Goal: Information Seeking & Learning: Learn about a topic

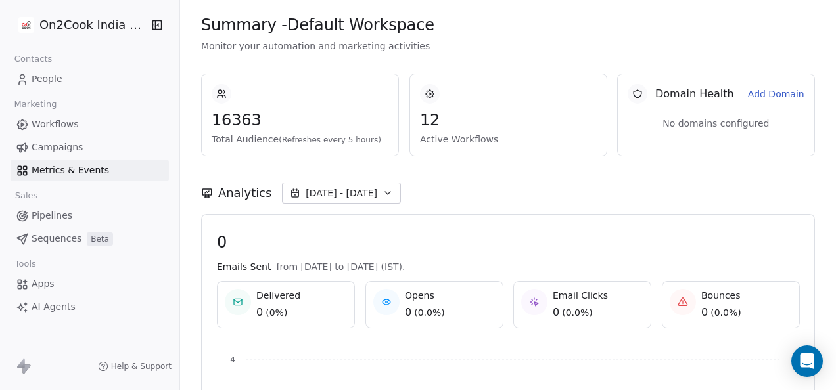
click at [34, 81] on span "People" at bounding box center [47, 79] width 31 height 14
click at [51, 79] on span "People" at bounding box center [47, 79] width 31 height 14
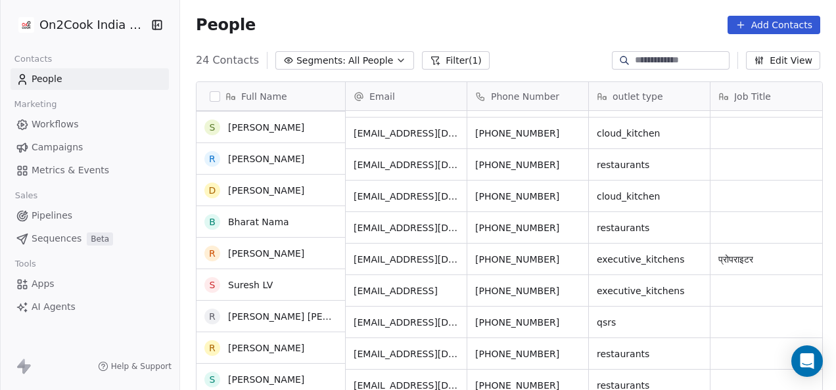
scroll to position [473, 0]
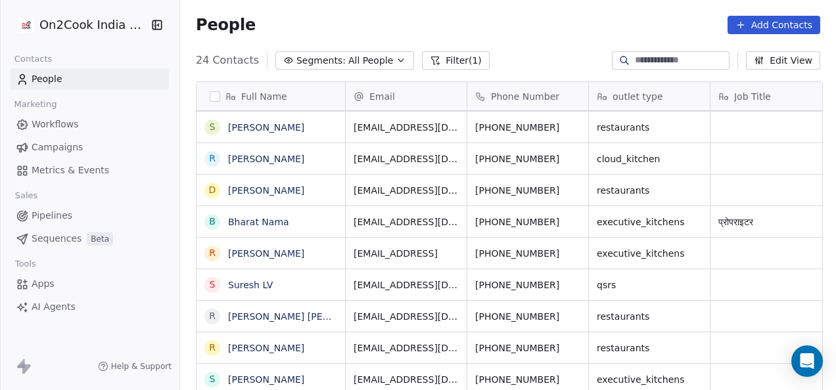
click at [11, 68] on link "People" at bounding box center [90, 79] width 158 height 22
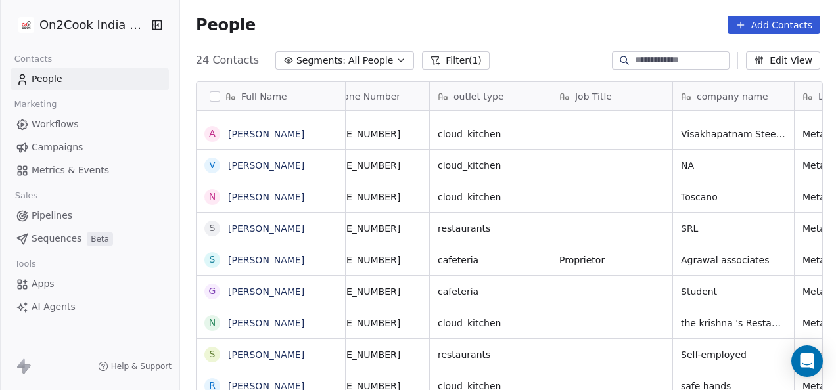
scroll to position [0, 0]
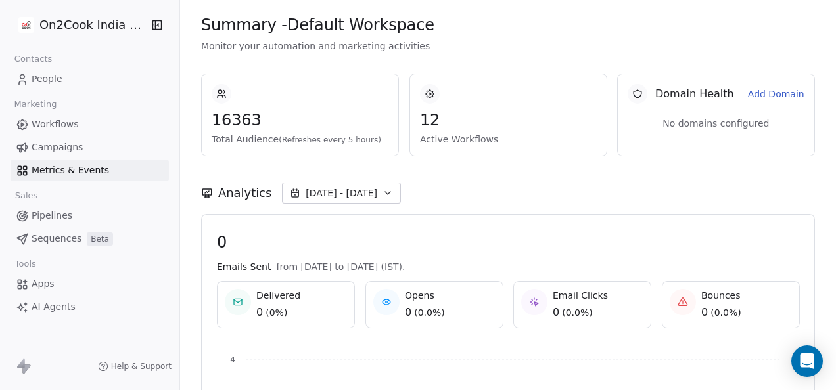
click at [26, 74] on icon at bounding box center [22, 79] width 13 height 13
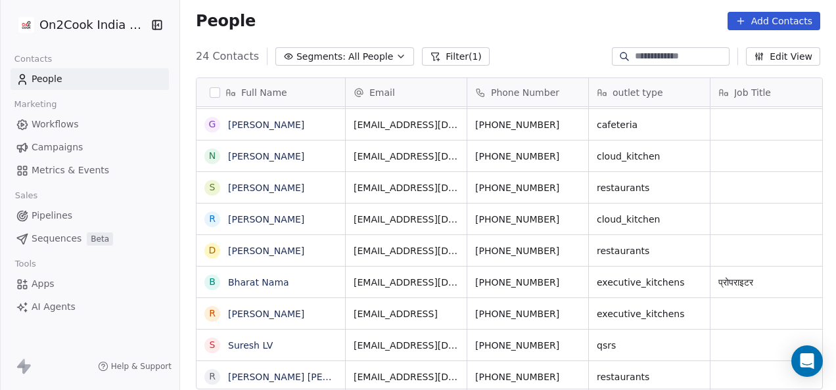
click at [155, 22] on icon "button" at bounding box center [156, 24] width 13 height 13
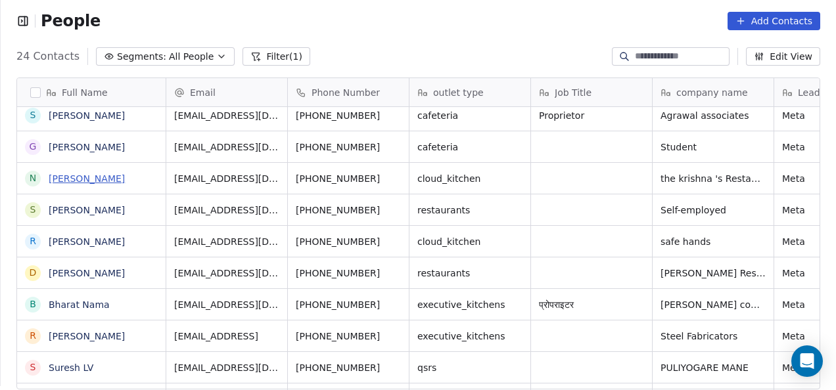
click at [108, 183] on link "[PERSON_NAME]" at bounding box center [87, 178] width 76 height 11
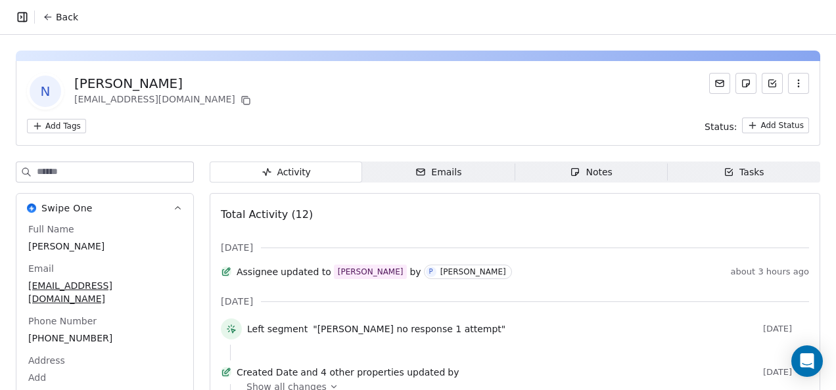
click at [42, 24] on button "Back" at bounding box center [60, 17] width 51 height 24
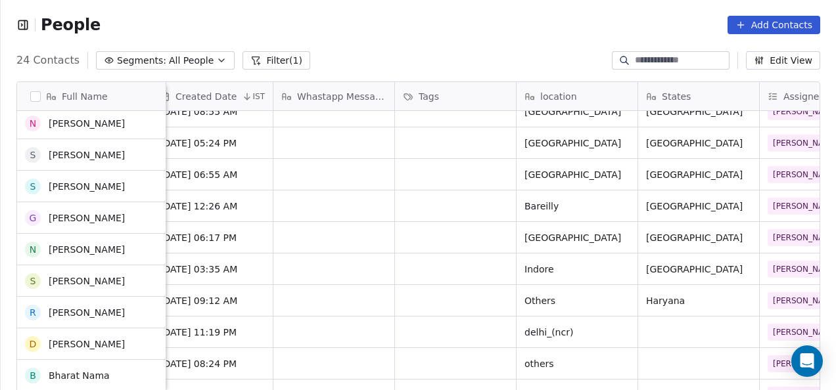
scroll to position [268, 0]
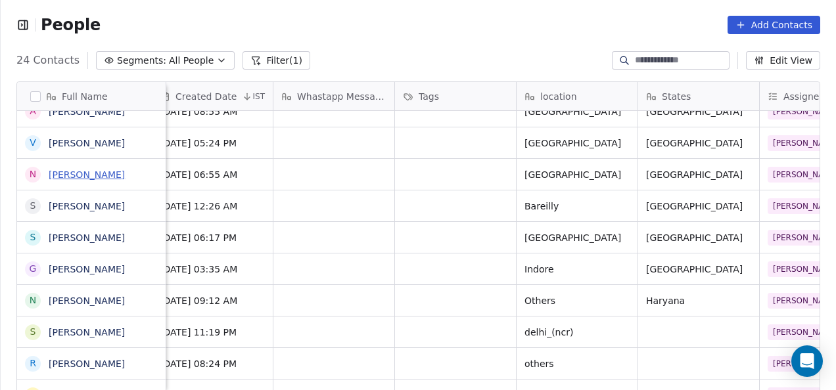
click at [84, 178] on link "[PERSON_NAME]" at bounding box center [87, 175] width 76 height 11
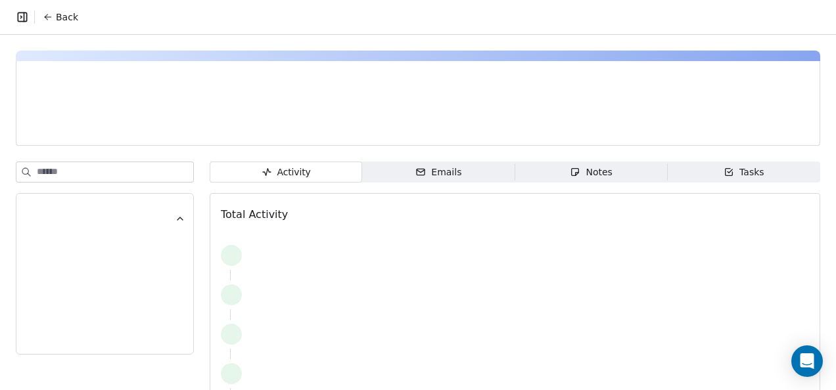
click at [53, 12] on button "Back" at bounding box center [60, 17] width 51 height 24
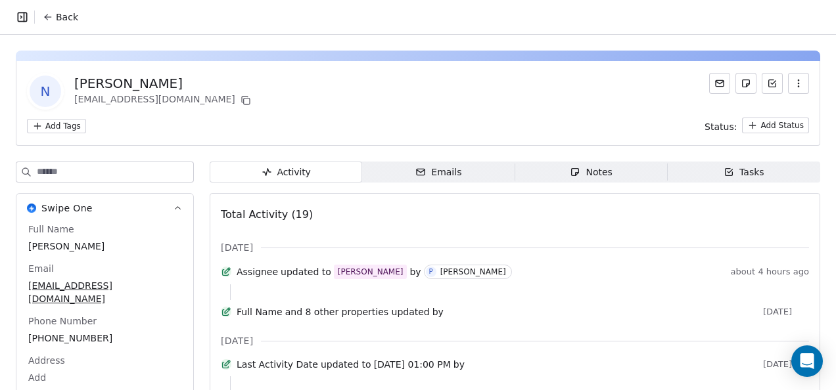
click at [48, 21] on icon at bounding box center [48, 17] width 11 height 11
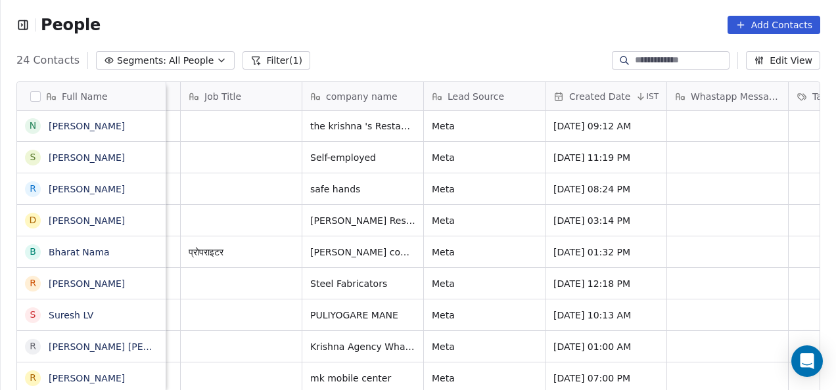
scroll to position [10, 354]
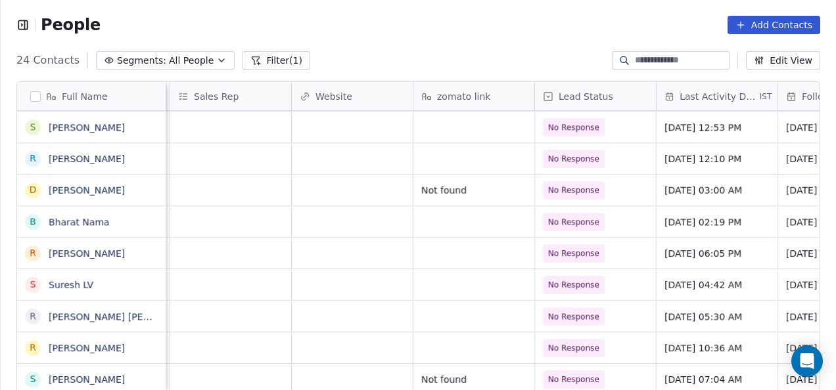
scroll to position [10, 1541]
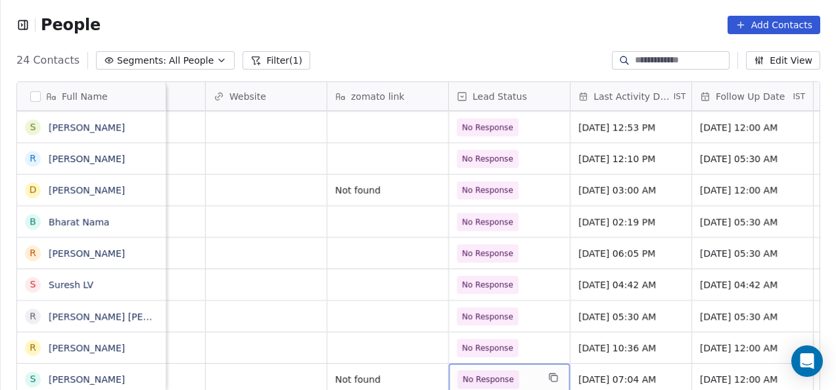
click at [480, 373] on span "No Response" at bounding box center [488, 379] width 51 height 13
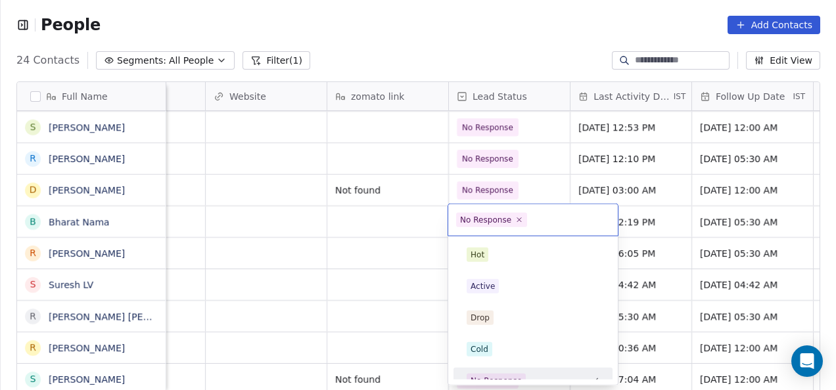
scroll to position [14, 0]
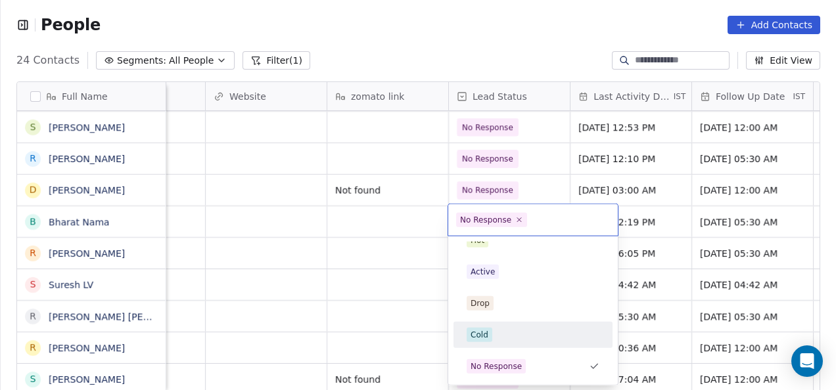
click at [487, 328] on span "Cold" at bounding box center [479, 335] width 26 height 14
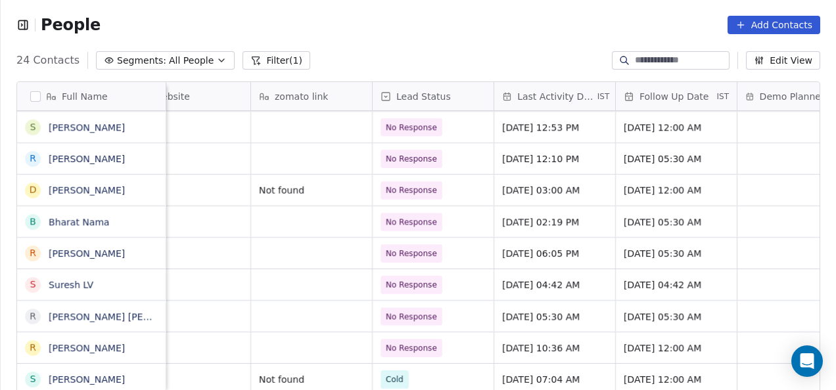
scroll to position [10, 1618]
click at [501, 373] on span "[DATE] 07:04 AM" at bounding box center [541, 379] width 80 height 13
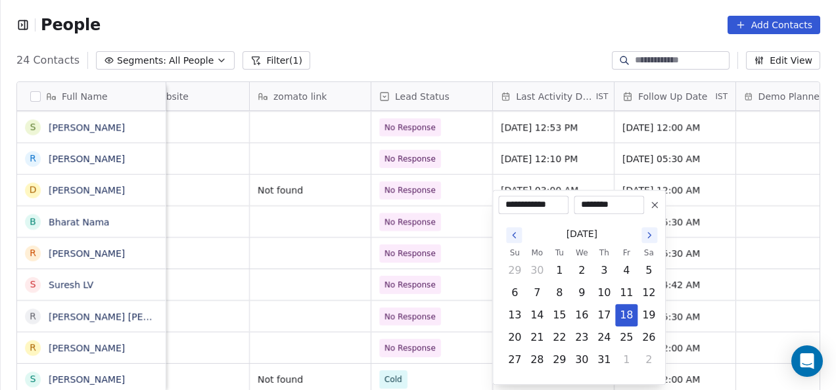
click at [645, 233] on icon "Go to the Next Month" at bounding box center [649, 235] width 11 height 11
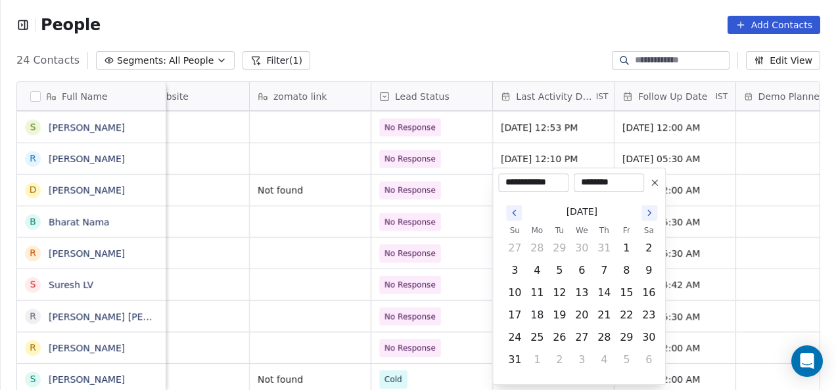
click at [647, 214] on icon "Go to the Next Month" at bounding box center [649, 213] width 11 height 11
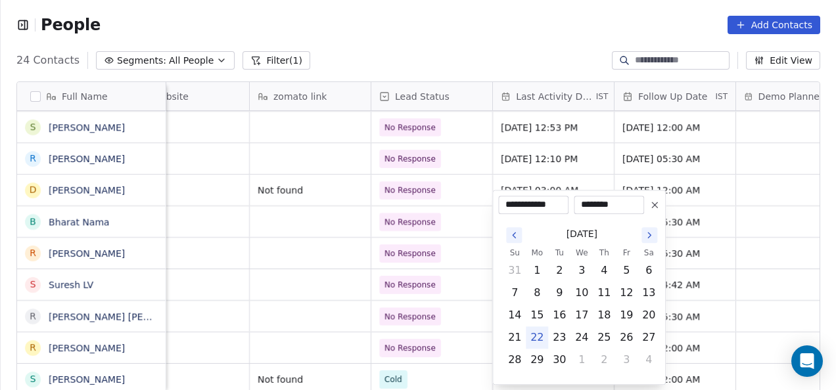
click at [535, 330] on button "22" at bounding box center [536, 337] width 21 height 21
type input "**********"
click at [535, 330] on button "22" at bounding box center [536, 337] width 21 height 21
click at [476, 260] on html "People Add Contacts 24 Contacts Segments: All People Filter (1) Edit View Tag A…" at bounding box center [418, 195] width 836 height 390
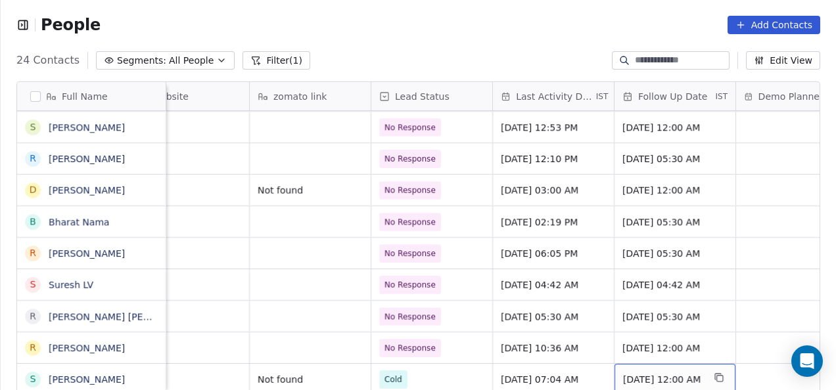
click at [625, 373] on span "[DATE] 12:00 AM" at bounding box center [663, 379] width 80 height 13
click at [633, 373] on span "[DATE] 12:00 AM" at bounding box center [663, 379] width 80 height 13
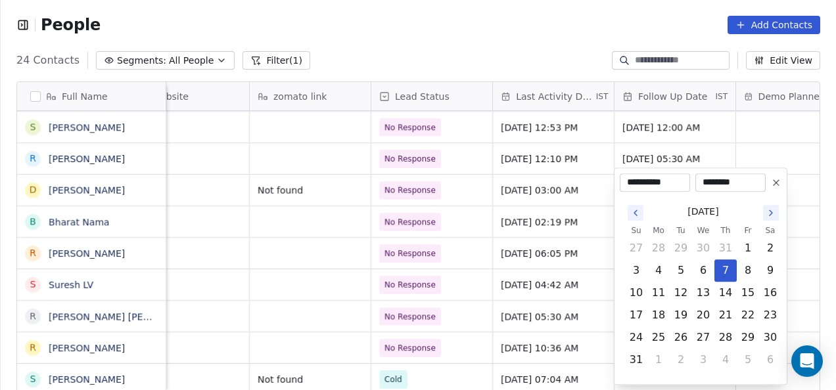
click at [768, 214] on icon "Go to the Next Month" at bounding box center [770, 213] width 11 height 11
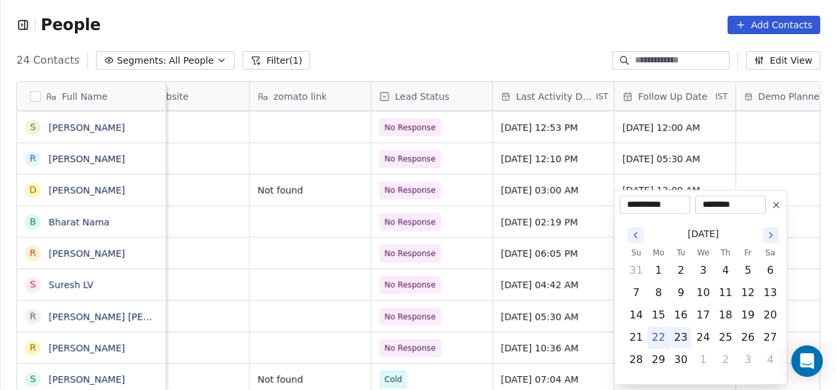
click at [678, 333] on button "23" at bounding box center [680, 337] width 21 height 21
click at [767, 241] on button "Go to the Next Month" at bounding box center [771, 235] width 16 height 16
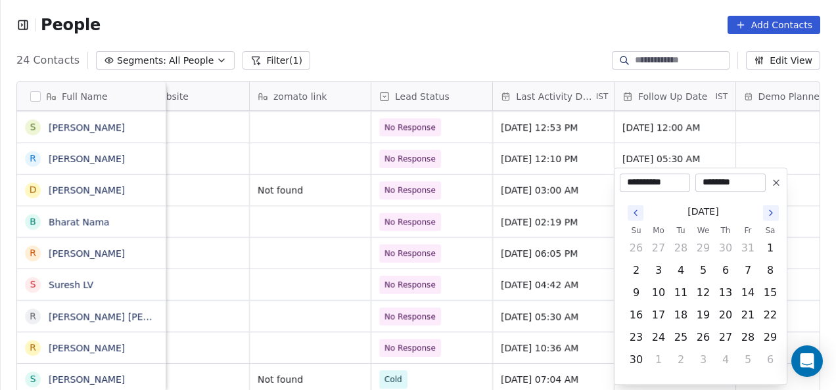
click at [767, 241] on button "1" at bounding box center [769, 248] width 21 height 21
click at [777, 217] on button "Go to the Next Month" at bounding box center [771, 213] width 16 height 16
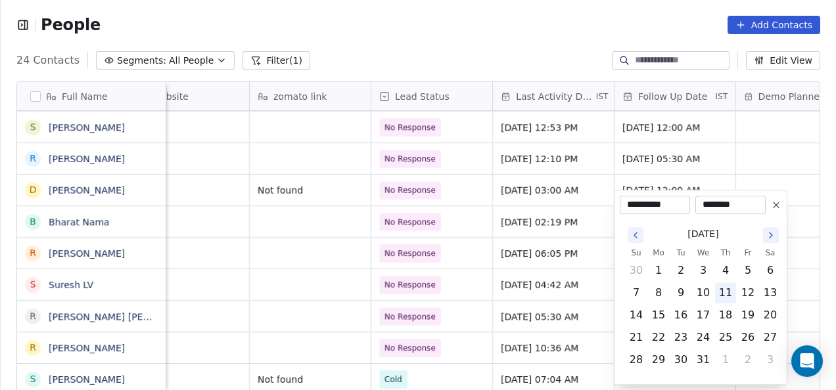
click at [717, 296] on button "11" at bounding box center [725, 293] width 21 height 21
type input "**********"
click at [759, 166] on html "People Add Contacts 24 Contacts Segments: All People Filter (1) Edit View Tag A…" at bounding box center [418, 195] width 836 height 390
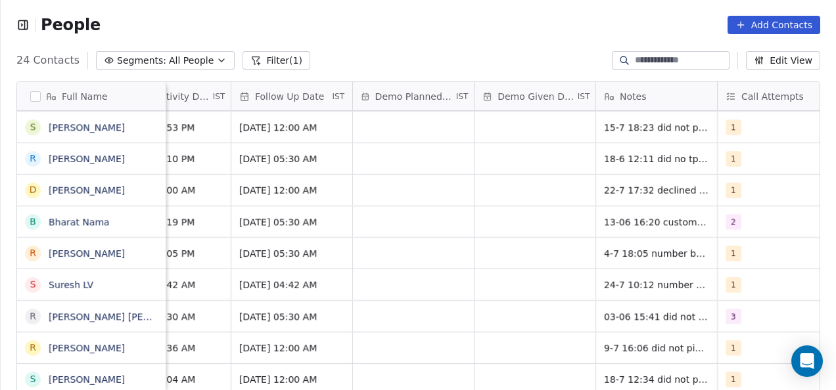
scroll to position [10, 2026]
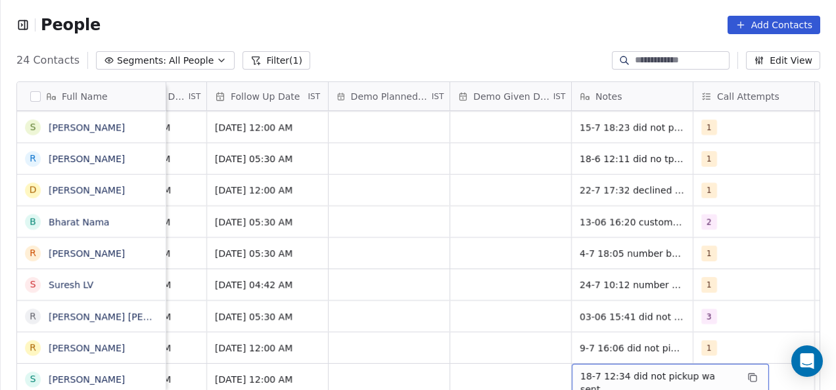
click at [579, 366] on div "18-7 12:34 did not pickup wa sent" at bounding box center [670, 383] width 197 height 38
click at [581, 370] on span "18-7 12:34 did not pickup wa sent" at bounding box center [658, 383] width 156 height 26
click at [582, 370] on span "18-7 12:34 did not pickup wa sent" at bounding box center [658, 383] width 156 height 26
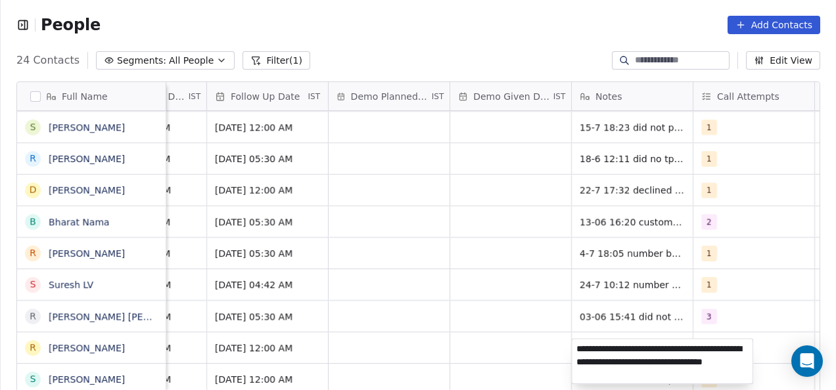
type textarea "**********"
click at [490, 359] on html "People Add Contacts 24 Contacts Segments: All People Filter (1) Edit View Tag A…" at bounding box center [418, 195] width 836 height 390
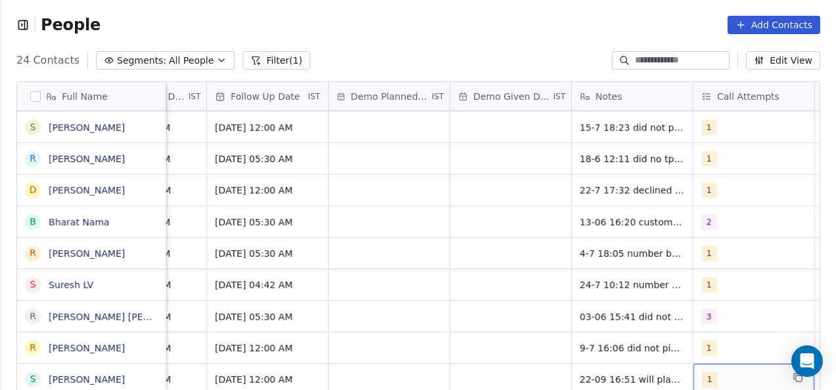
scroll to position [10, 2031]
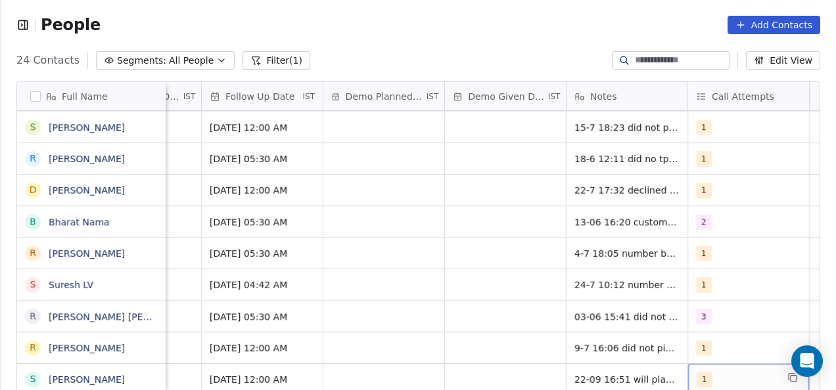
click at [706, 372] on span "1" at bounding box center [704, 380] width 16 height 16
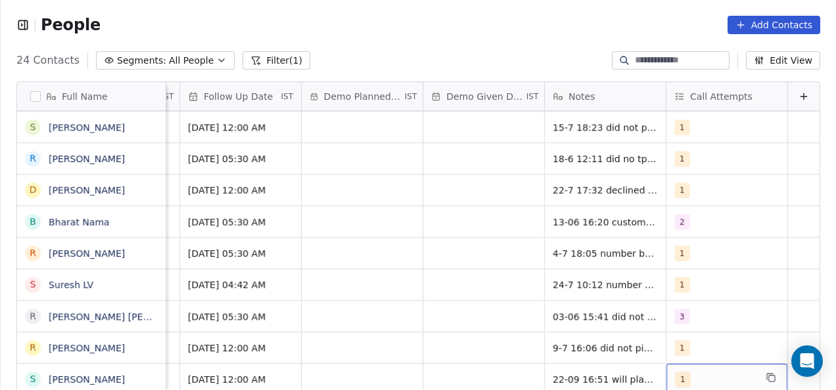
click at [692, 372] on div "1" at bounding box center [715, 380] width 80 height 16
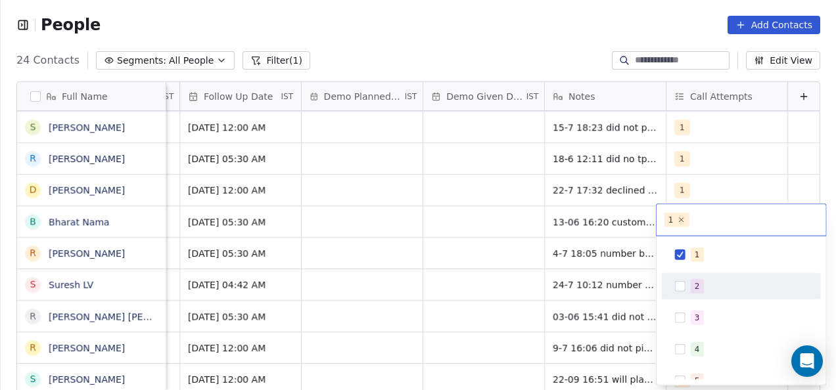
click at [689, 281] on div "2" at bounding box center [741, 286] width 148 height 21
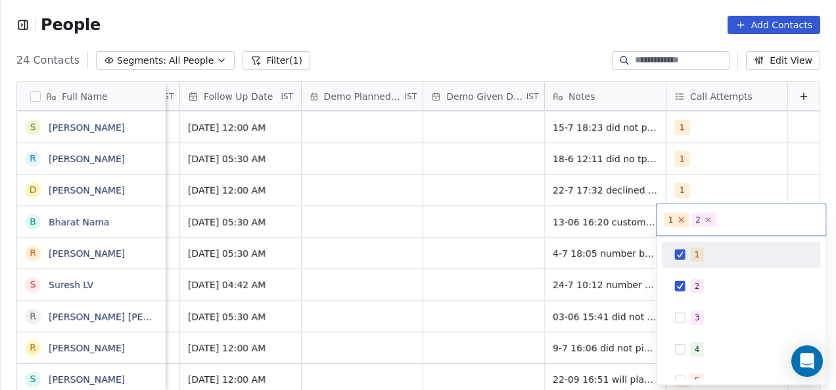
click at [680, 218] on icon at bounding box center [681, 219] width 5 height 5
click at [514, 322] on html "People Add Contacts 24 Contacts Segments: All People Filter (1) Edit View Tag A…" at bounding box center [418, 195] width 836 height 390
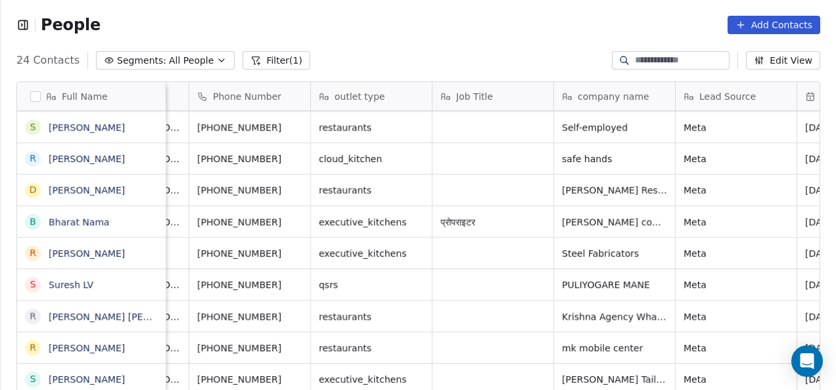
scroll to position [10, 0]
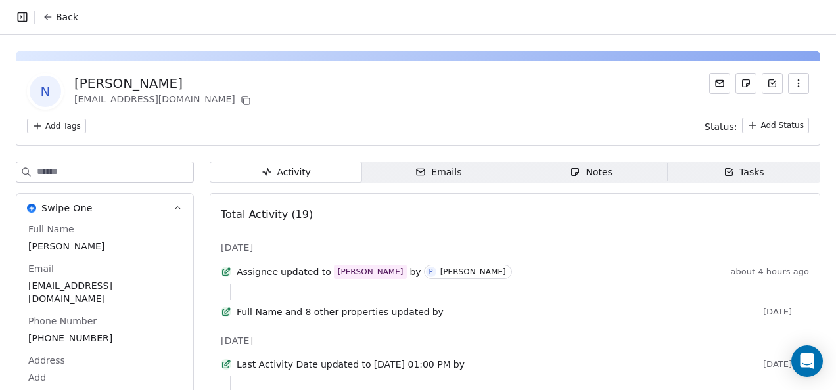
click at [58, 12] on span "Back" at bounding box center [67, 17] width 22 height 13
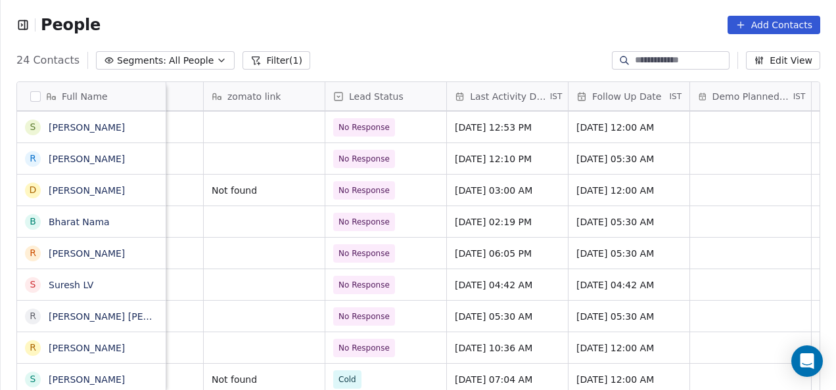
scroll to position [10, 1664]
click at [461, 342] on span "[DATE] 10:36 AM" at bounding box center [496, 348] width 80 height 13
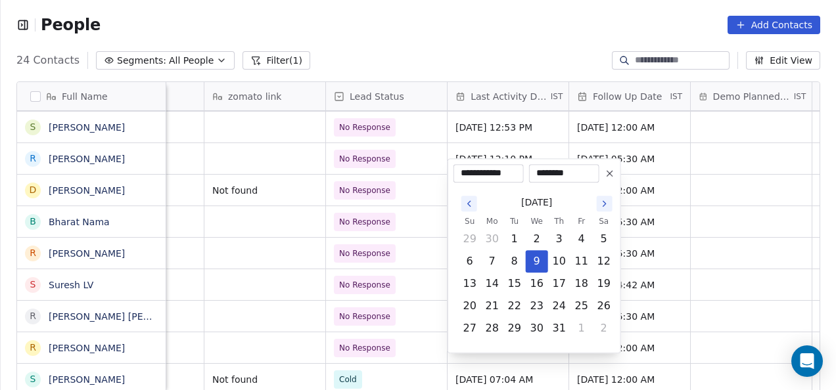
click at [609, 206] on button "Go to the Next Month" at bounding box center [605, 204] width 16 height 16
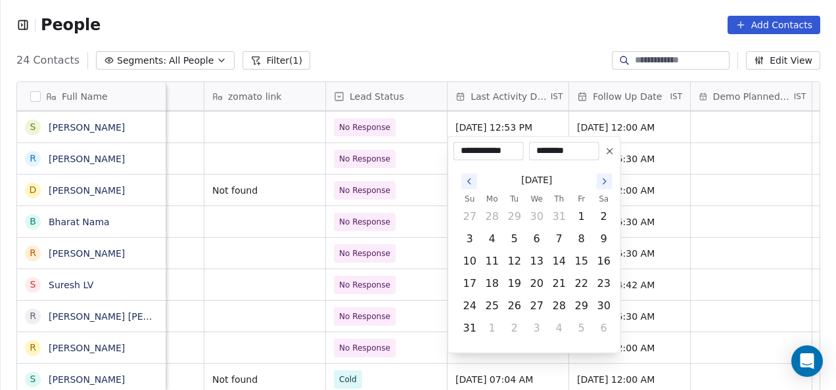
click at [607, 187] on button "Go to the Next Month" at bounding box center [605, 181] width 16 height 16
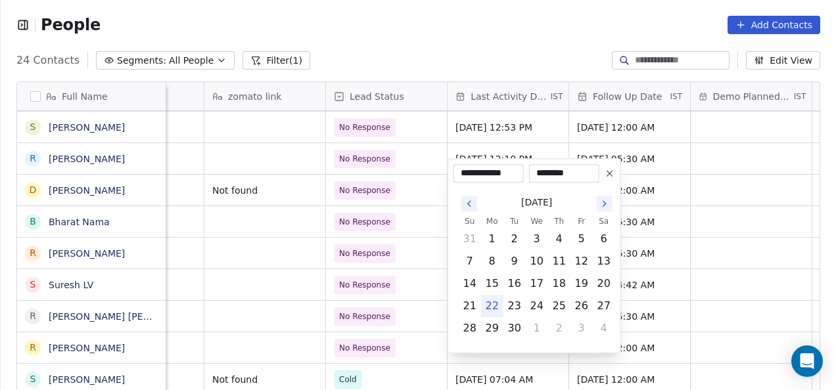
click at [493, 310] on button "22" at bounding box center [492, 306] width 21 height 21
type input "**********"
click at [491, 309] on button "22" at bounding box center [492, 306] width 21 height 21
click at [431, 277] on html "People Add Contacts 24 Contacts Segments: All People Filter (1) Edit View Tag A…" at bounding box center [418, 195] width 836 height 390
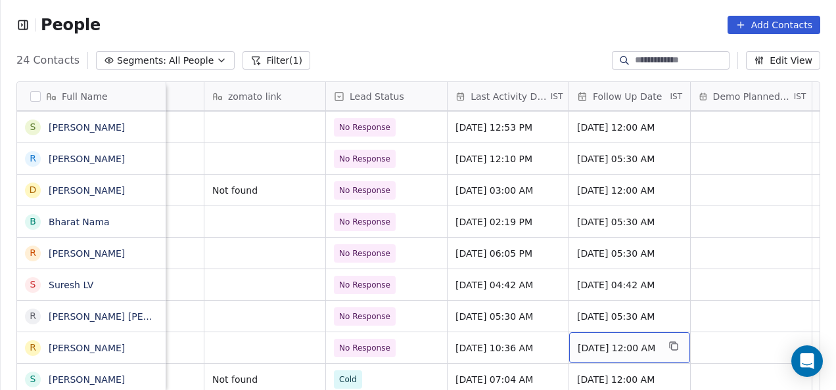
click at [589, 342] on span "[DATE] 12:00 AM" at bounding box center [618, 348] width 80 height 13
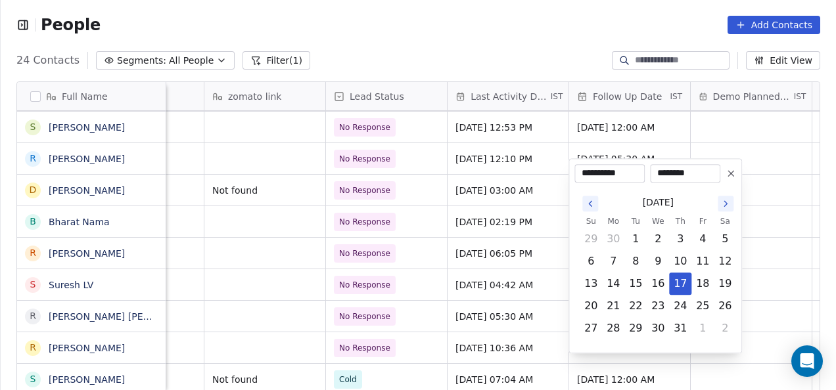
click at [721, 198] on icon "Go to the Next Month" at bounding box center [725, 203] width 11 height 11
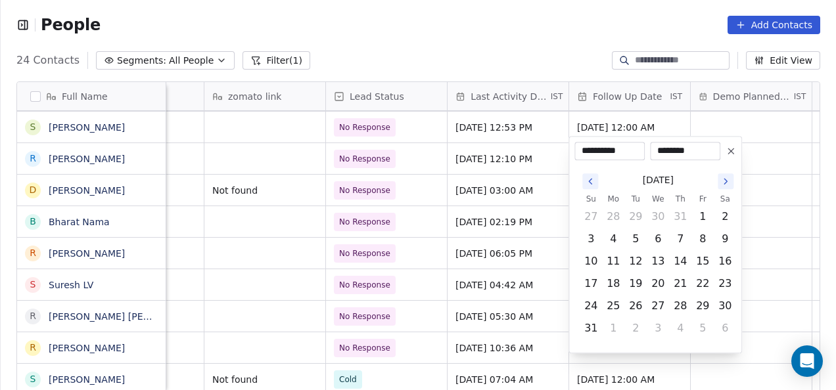
click at [723, 191] on div "August 2025" at bounding box center [657, 180] width 156 height 24
click at [725, 184] on icon "Go to the Next Month" at bounding box center [725, 181] width 11 height 11
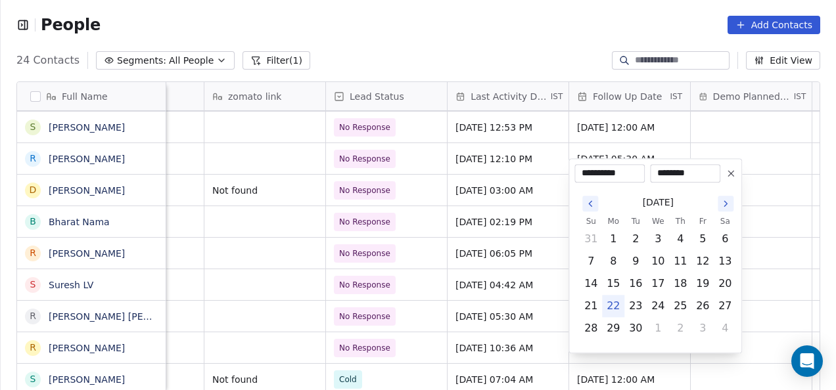
click at [719, 206] on button "Go to the Next Month" at bounding box center [725, 204] width 16 height 16
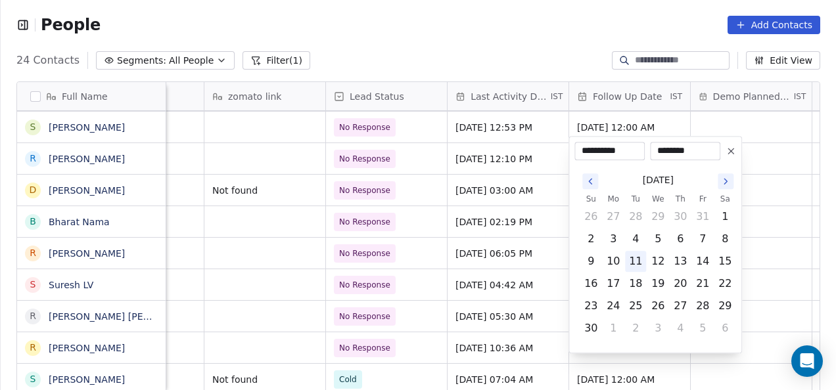
click at [634, 258] on button "11" at bounding box center [635, 261] width 21 height 21
type input "**********"
click at [434, 269] on html "People Add Contacts 24 Contacts Segments: All People Filter (1) Edit View Tag A…" at bounding box center [418, 195] width 836 height 390
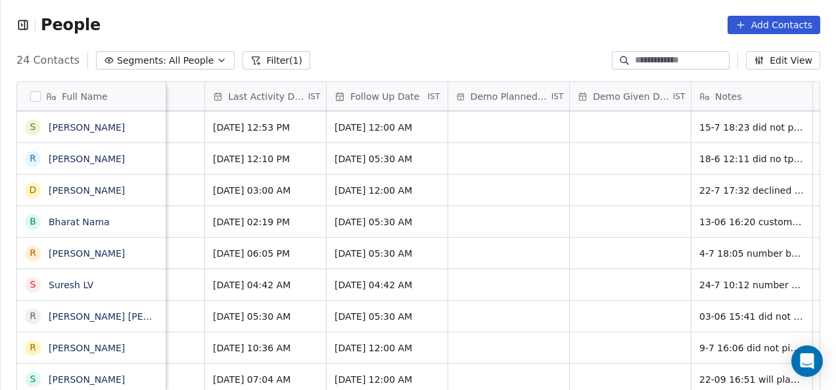
scroll to position [10, 1909]
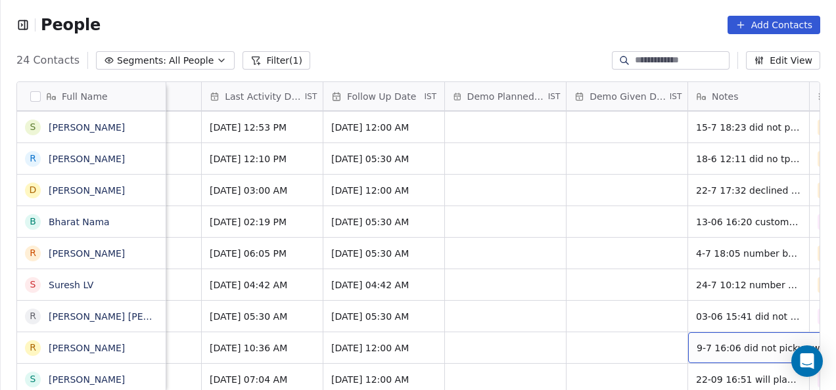
click at [697, 342] on span "9-7 16:06 did not pickup wa sent" at bounding box center [772, 348] width 152 height 13
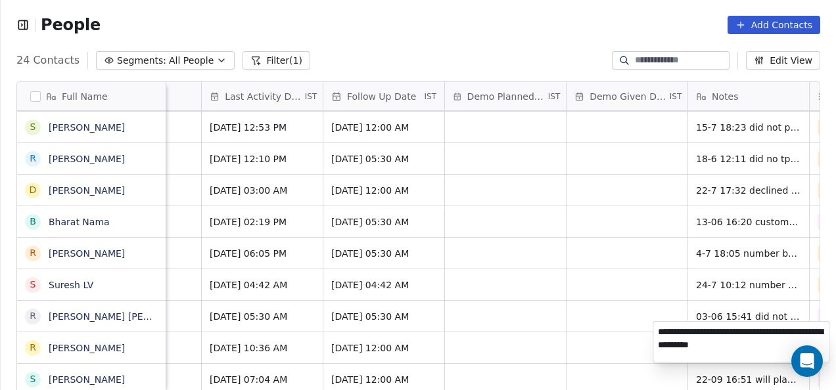
type textarea "**********"
click at [630, 353] on html "People Add Contacts 24 Contacts Segments: All People Filter (1) Edit View Tag A…" at bounding box center [418, 195] width 836 height 390
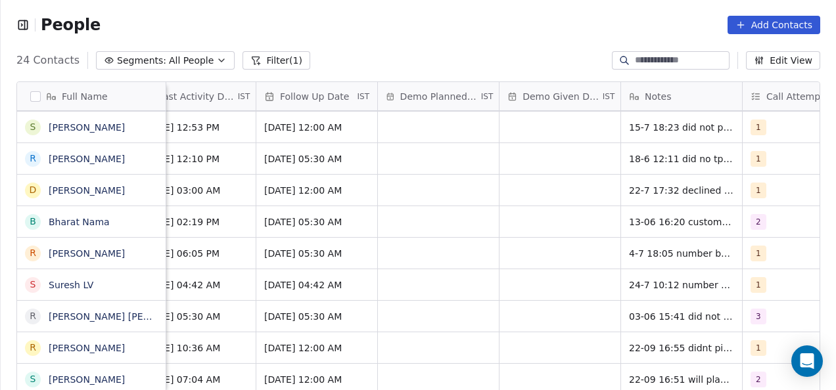
scroll to position [10, 2031]
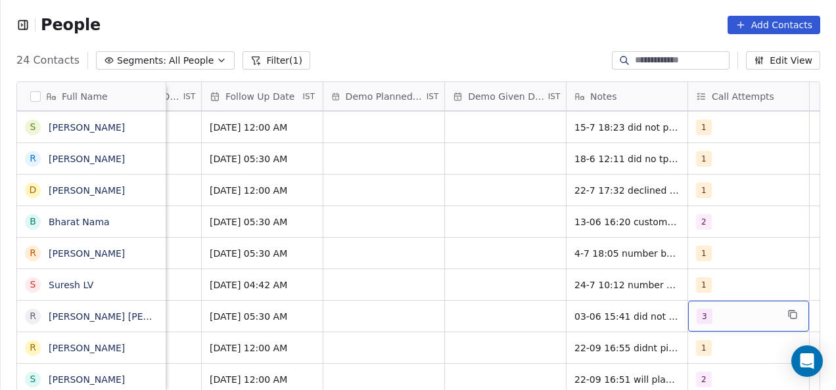
click at [705, 309] on span "3" at bounding box center [704, 317] width 16 height 16
click at [704, 309] on span "3" at bounding box center [704, 317] width 16 height 16
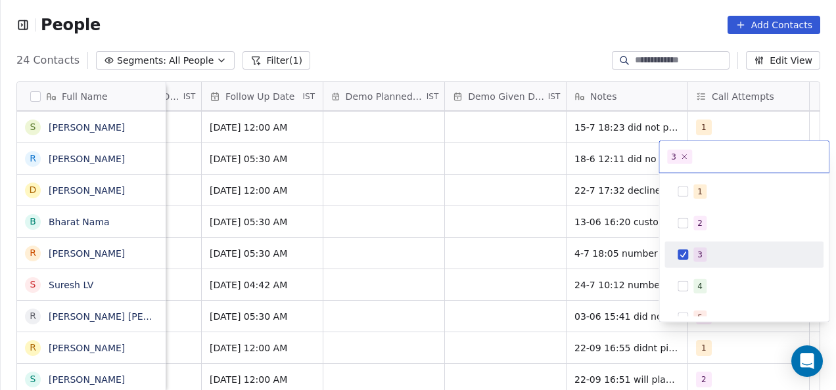
click at [704, 305] on div "5" at bounding box center [743, 318] width 159 height 26
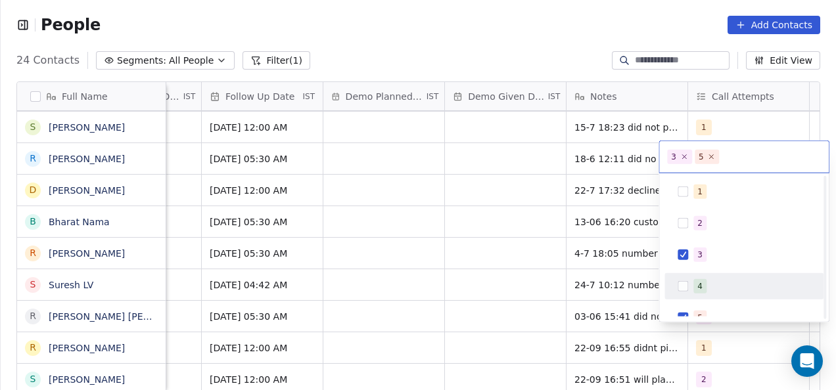
scroll to position [50, 0]
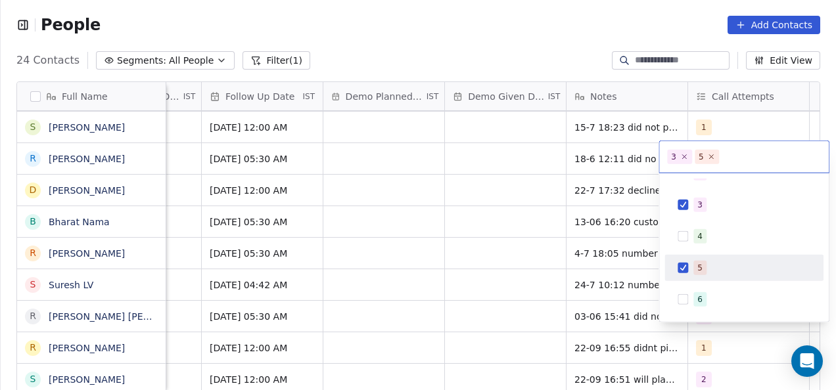
click at [687, 268] on button "Suggestions" at bounding box center [682, 268] width 11 height 11
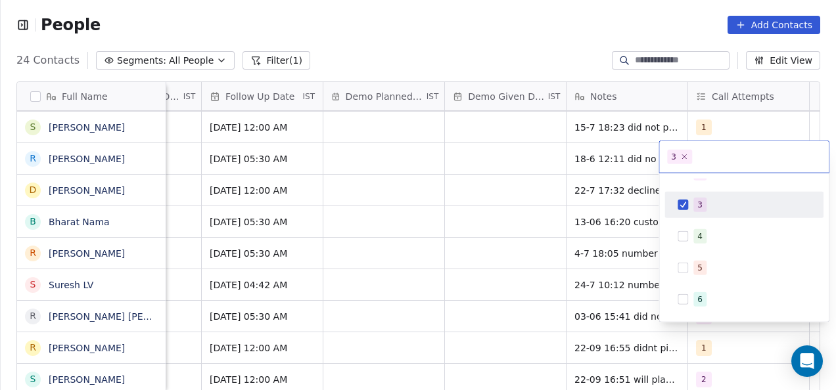
click at [682, 211] on div "3" at bounding box center [743, 204] width 148 height 21
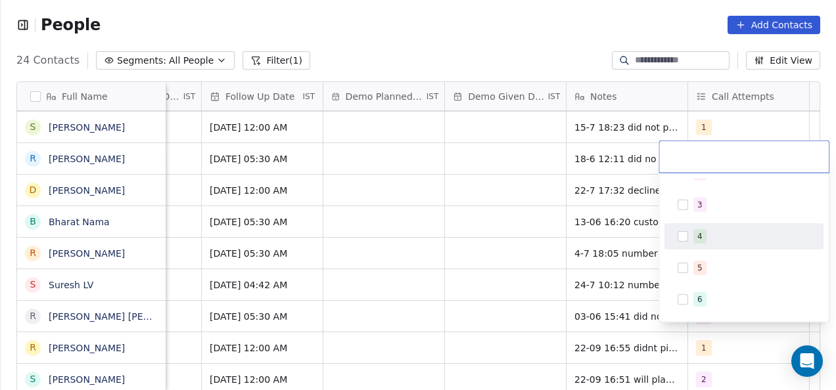
click at [681, 238] on button "Suggestions" at bounding box center [682, 236] width 11 height 11
click at [527, 298] on html "People Add Contacts 24 Contacts Segments: All People Filter (1) Edit View Tag A…" at bounding box center [418, 195] width 836 height 390
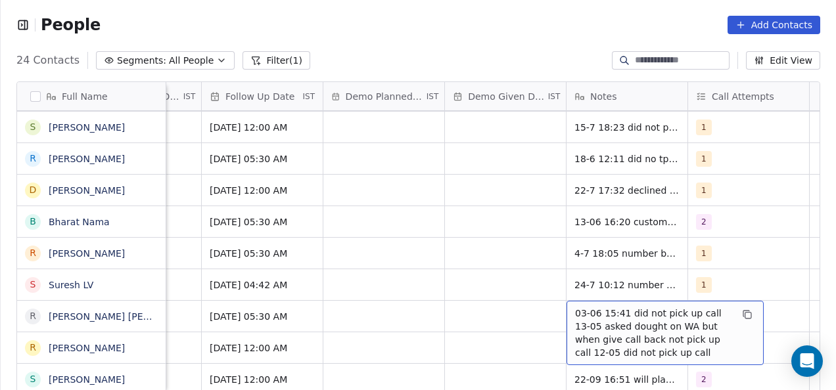
click at [575, 307] on span "03-06 15:41 did not pick up call 13-05 asked dought on WA but when give call ba…" at bounding box center [653, 333] width 156 height 53
click at [578, 307] on span "03-06 15:41 did not pick up call 13-05 asked dought on WA but when give call ba…" at bounding box center [653, 333] width 156 height 53
click at [589, 307] on span "03-06 15:41 did not pick up call 13-05 asked dought on WA but when give call ba…" at bounding box center [653, 333] width 156 height 53
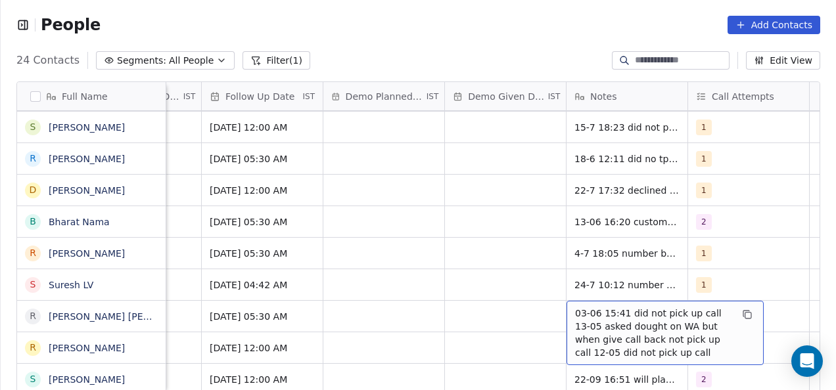
click at [575, 307] on span "03-06 15:41 did not pick up call 13-05 asked dought on WA but when give call ba…" at bounding box center [653, 333] width 156 height 53
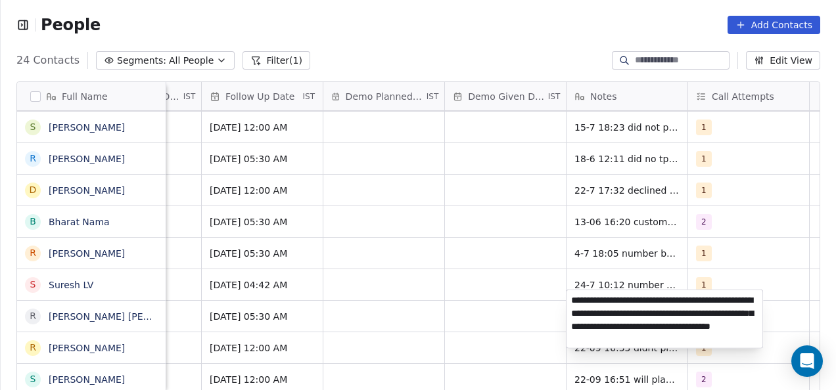
type textarea "**********"
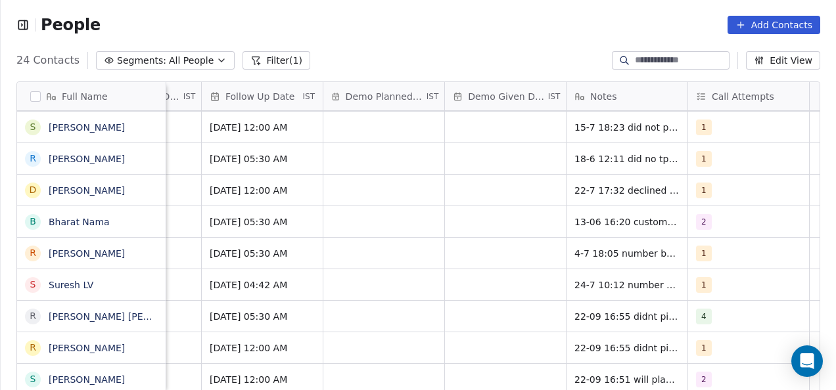
click at [462, 323] on html "People Add Contacts 24 Contacts Segments: All People Filter (1) Edit View Tag A…" at bounding box center [418, 195] width 836 height 390
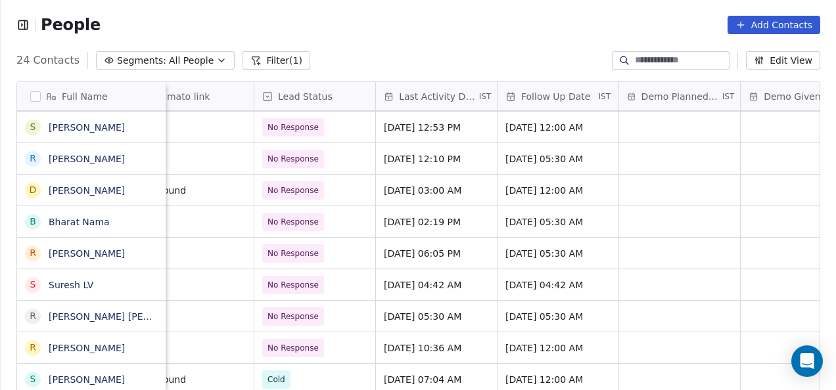
scroll to position [10, 1734]
click at [398, 310] on span "[DATE] 05:30 AM" at bounding box center [426, 316] width 80 height 13
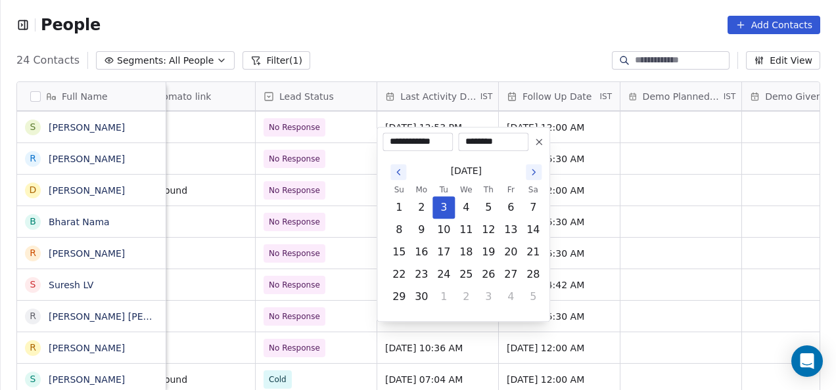
click at [533, 174] on icon "Go to the Next Month" at bounding box center [533, 172] width 3 height 5
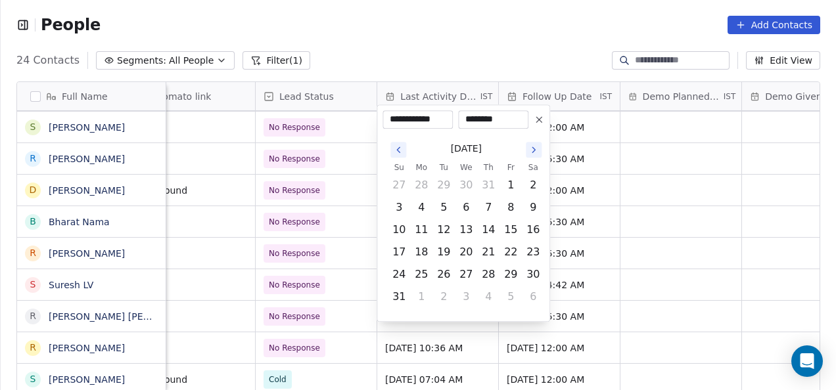
click at [531, 155] on button "Go to the Next Month" at bounding box center [534, 150] width 16 height 16
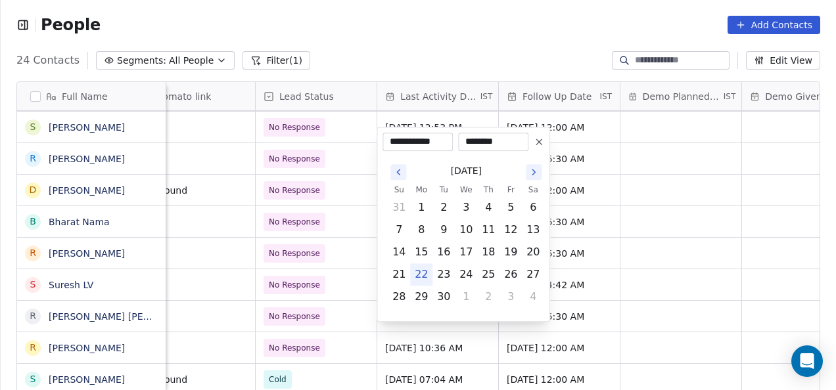
click at [422, 273] on button "22" at bounding box center [421, 274] width 21 height 21
type input "**********"
click at [422, 273] on button "22" at bounding box center [421, 274] width 21 height 21
click at [346, 290] on html "People Add Contacts 24 Contacts Segments: All People Filter (1) Edit View Tag A…" at bounding box center [418, 195] width 836 height 390
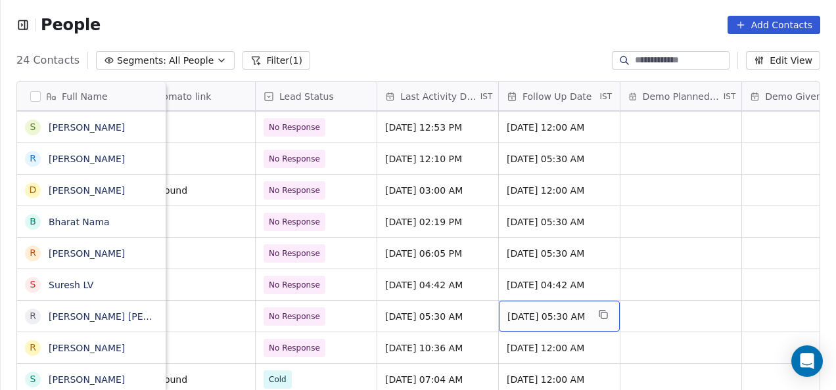
click at [529, 310] on span "[DATE] 05:30 AM" at bounding box center [547, 316] width 80 height 13
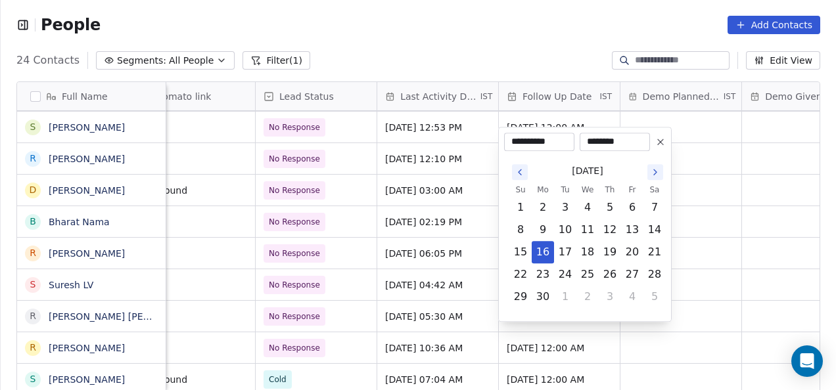
click at [653, 171] on icon "Go to the Next Month" at bounding box center [655, 172] width 11 height 11
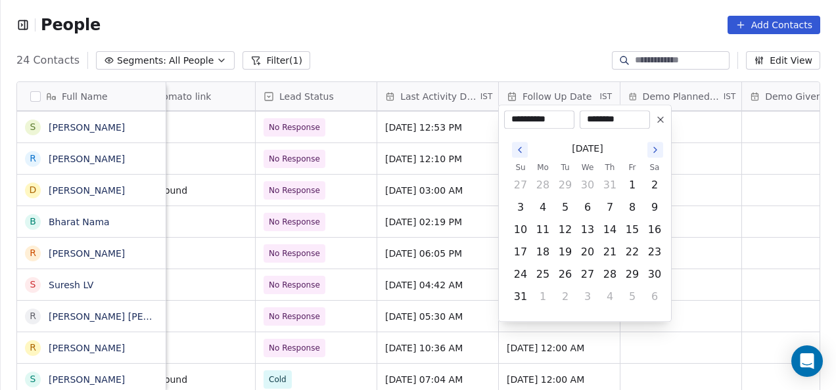
click at [654, 155] on button "Go to the Next Month" at bounding box center [655, 150] width 16 height 16
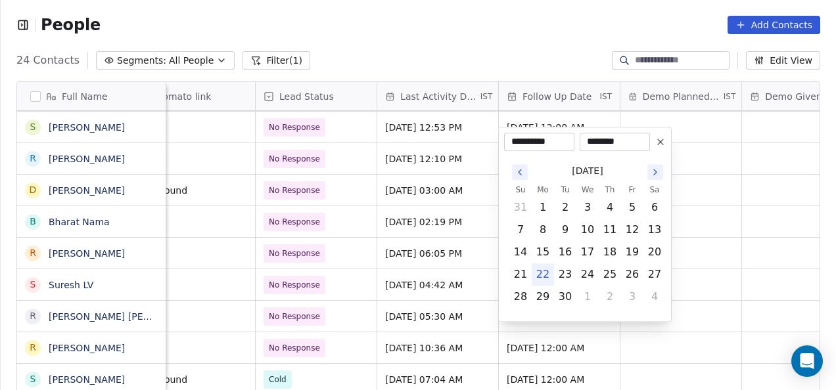
click at [652, 176] on icon "Go to the Next Month" at bounding box center [655, 172] width 11 height 11
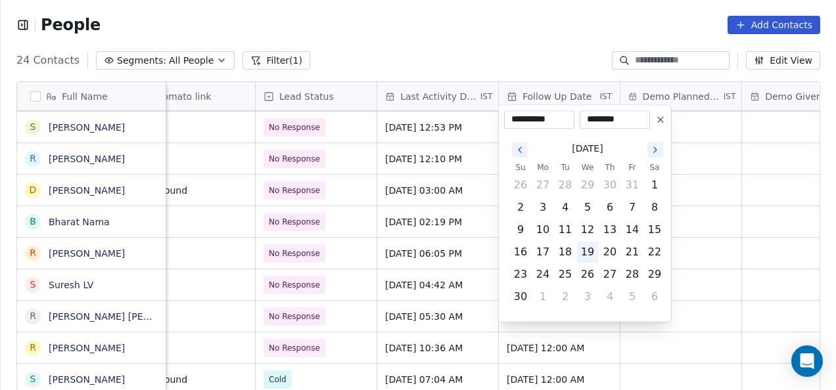
click at [583, 243] on button "19" at bounding box center [587, 252] width 21 height 21
type input "**********"
click at [583, 243] on button "19" at bounding box center [587, 252] width 21 height 21
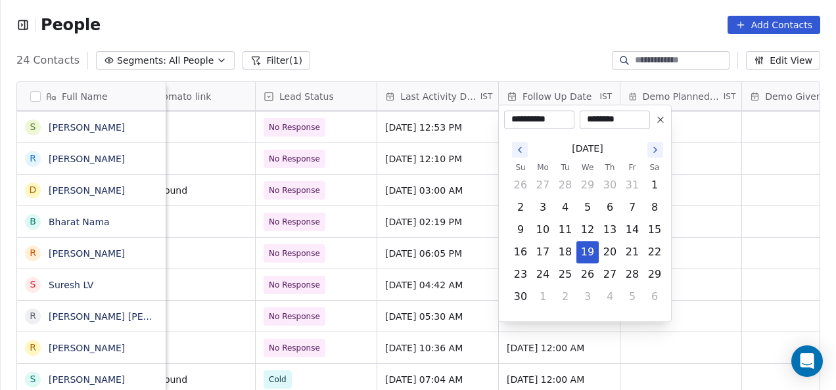
click at [353, 319] on html "People Add Contacts 24 Contacts Segments: All People Filter (1) Edit View Tag A…" at bounding box center [418, 195] width 836 height 390
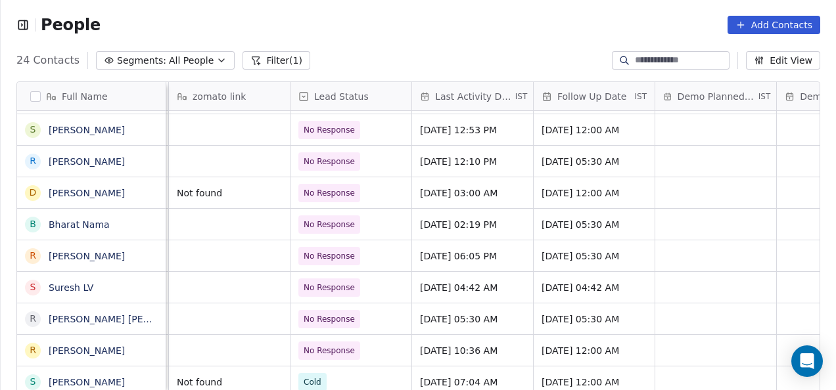
scroll to position [1, 1706]
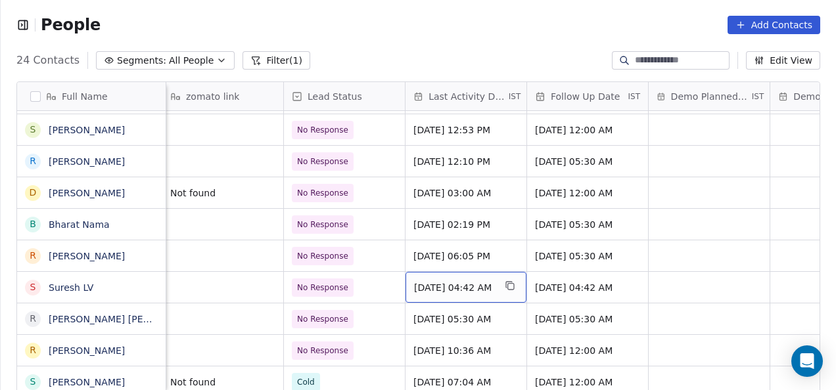
click at [428, 283] on span "[DATE] 04:42 AM" at bounding box center [454, 287] width 80 height 13
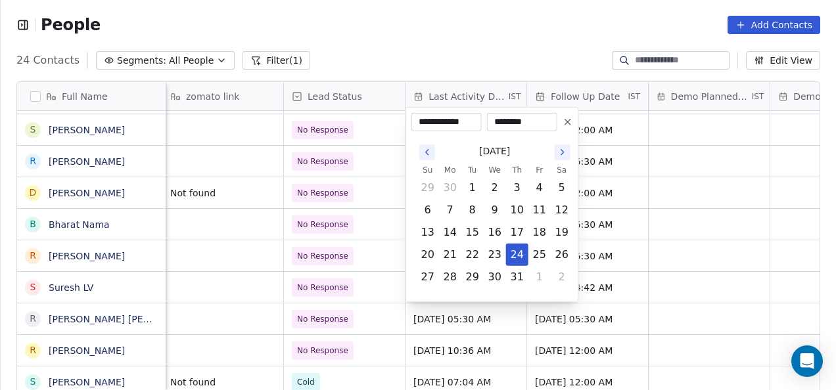
click at [558, 147] on icon "Go to the Next Month" at bounding box center [562, 152] width 11 height 11
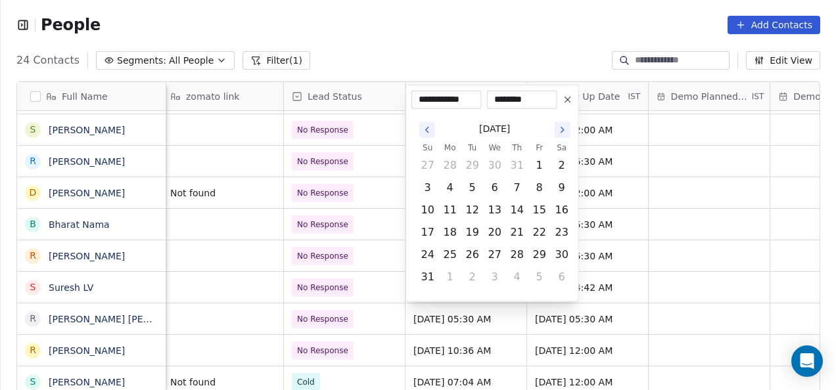
click at [560, 130] on icon "Go to the Next Month" at bounding box center [562, 130] width 11 height 11
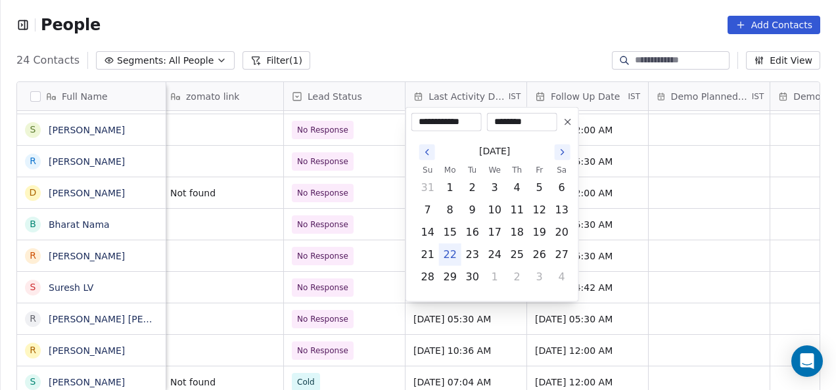
click at [449, 250] on button "22" at bounding box center [450, 254] width 21 height 21
type input "**********"
click at [449, 250] on button "22" at bounding box center [450, 254] width 21 height 21
click at [497, 329] on html "People Add Contacts 24 Contacts Segments: All People Filter (1) Edit View Tag A…" at bounding box center [418, 195] width 836 height 390
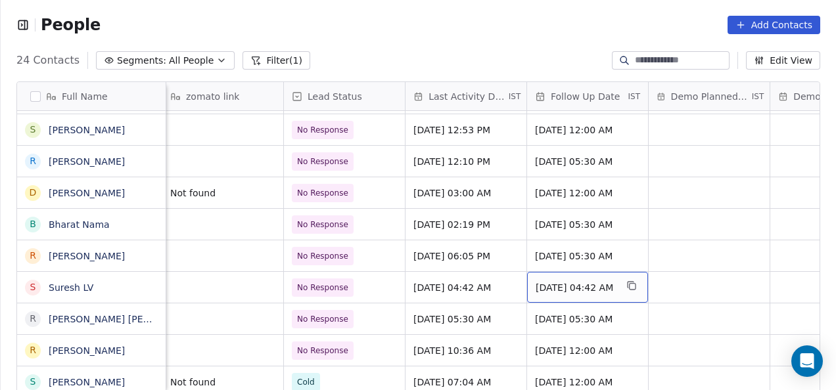
click at [540, 289] on span "[DATE] 04:42 AM" at bounding box center [575, 287] width 80 height 13
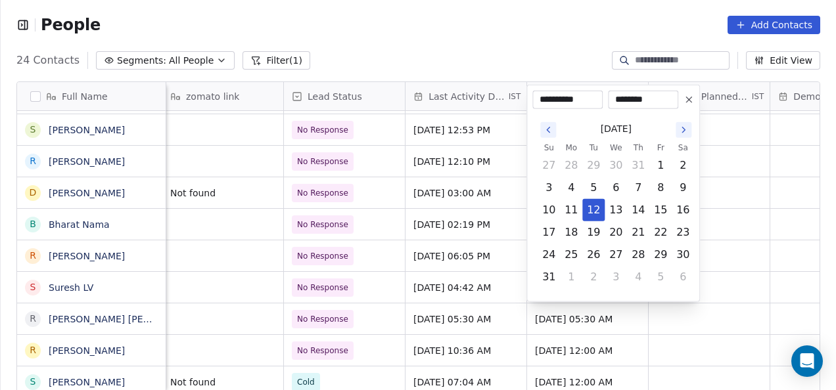
click at [675, 129] on button "Go to the Next Month" at bounding box center [683, 130] width 16 height 16
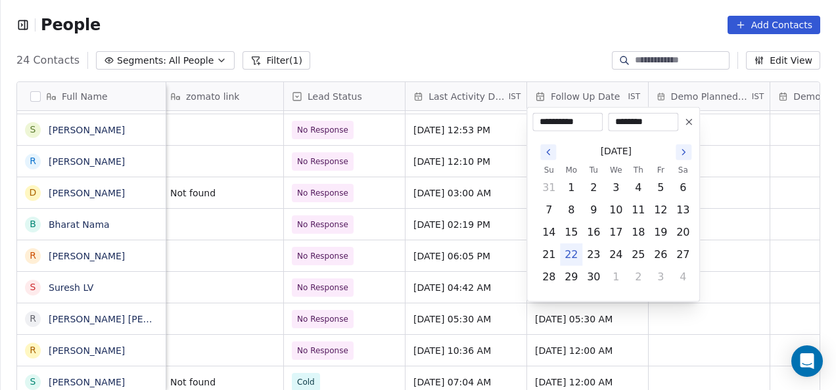
click at [675, 129] on div "********" at bounding box center [643, 122] width 70 height 18
click at [598, 221] on td "16" at bounding box center [593, 232] width 22 height 22
click at [589, 234] on button "16" at bounding box center [593, 232] width 21 height 21
type input "**********"
click at [388, 279] on html "People Add Contacts 24 Contacts Segments: All People Filter (1) Edit View Tag A…" at bounding box center [418, 195] width 836 height 390
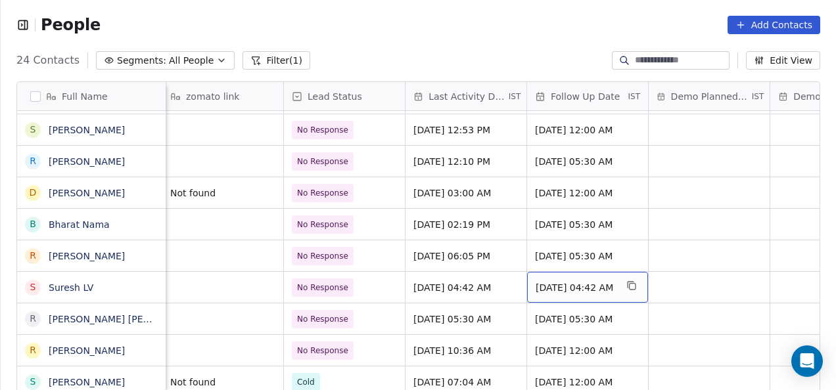
click at [544, 288] on span "Sep 16, 2025 04:42 AM" at bounding box center [575, 287] width 80 height 13
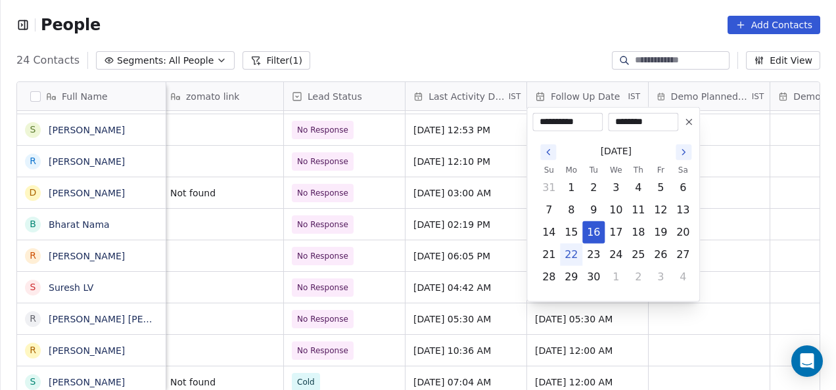
click at [685, 151] on icon "Go to the Next Month" at bounding box center [683, 152] width 3 height 5
click at [634, 204] on button "9" at bounding box center [637, 210] width 21 height 21
type input "**********"
click at [390, 281] on html "People Add Contacts 24 Contacts Segments: All People Filter (1) Edit View Tag A…" at bounding box center [418, 195] width 836 height 390
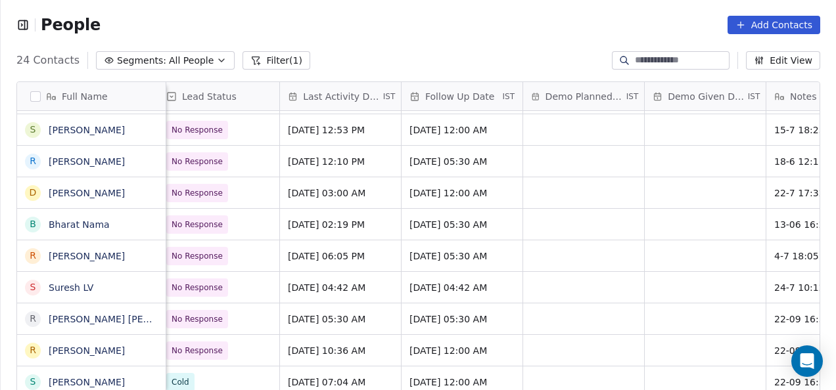
scroll to position [1, 2062]
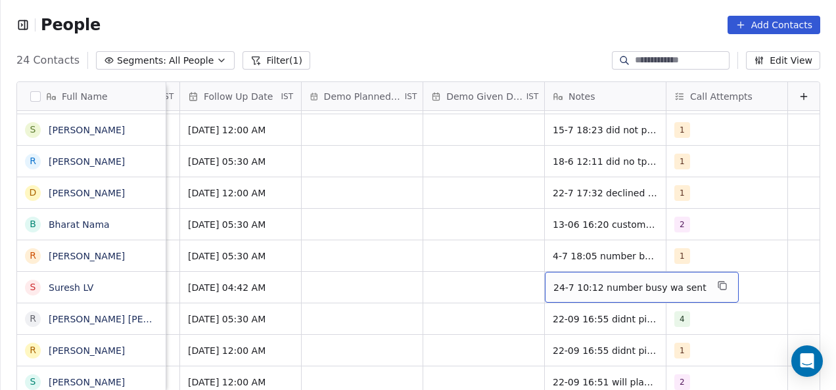
click at [545, 279] on div "24-7 10:12 number busy wa sent" at bounding box center [642, 287] width 194 height 31
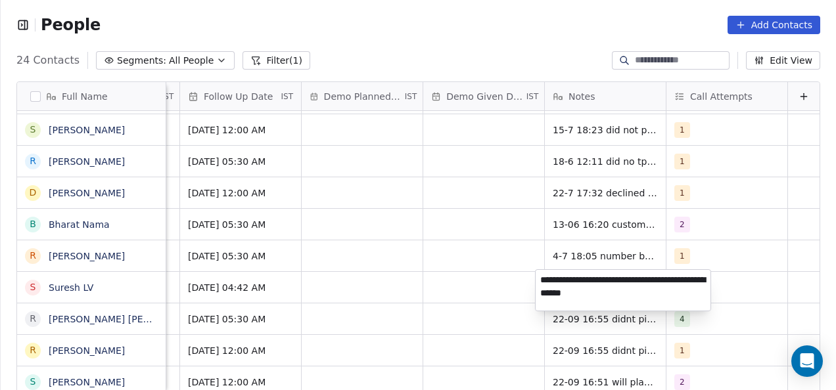
type textarea "**********"
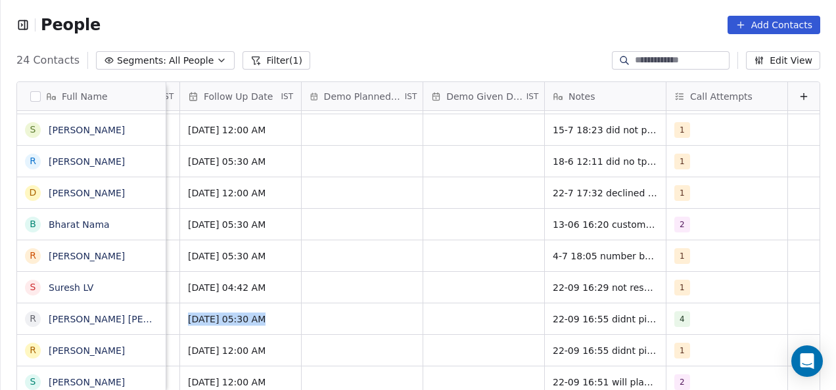
drag, startPoint x: 474, startPoint y: 306, endPoint x: 675, endPoint y: 278, distance: 203.0
click at [675, 278] on html "People Add Contacts 24 Contacts Segments: All People Filter (1) Edit View Tag A…" at bounding box center [418, 195] width 836 height 390
click at [675, 280] on span "1" at bounding box center [683, 288] width 16 height 16
click at [675, 283] on span "1" at bounding box center [683, 288] width 16 height 16
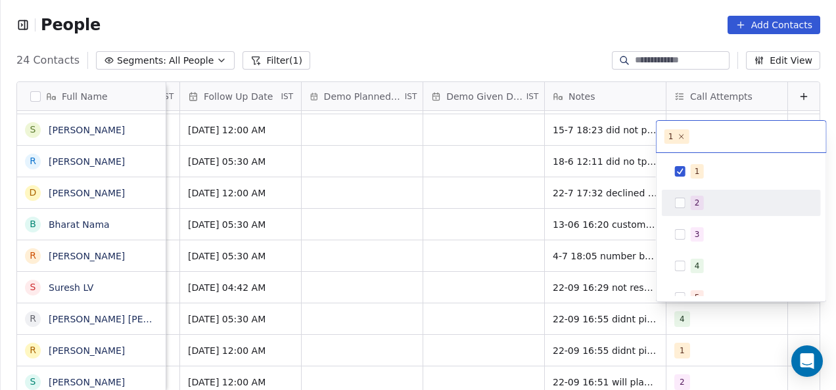
click at [689, 193] on div "2" at bounding box center [741, 203] width 148 height 21
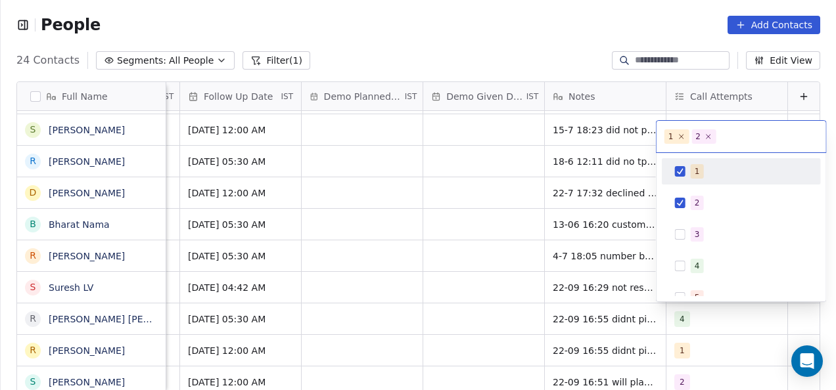
click at [687, 165] on div "1" at bounding box center [741, 171] width 148 height 21
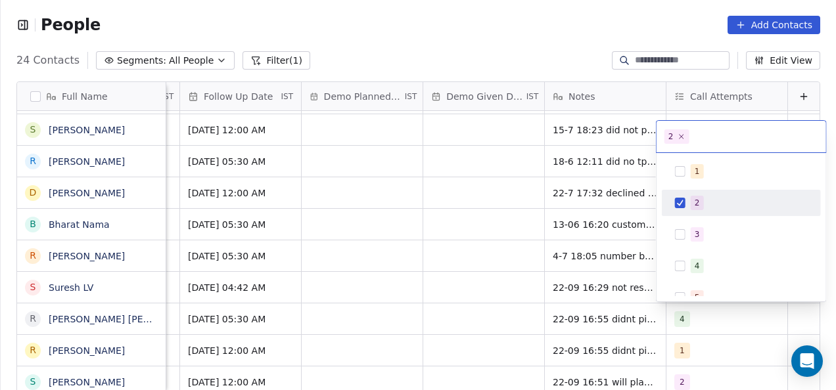
click at [452, 277] on html "People Add Contacts 24 Contacts Segments: All People Filter (1) Edit View Tag A…" at bounding box center [418, 195] width 836 height 390
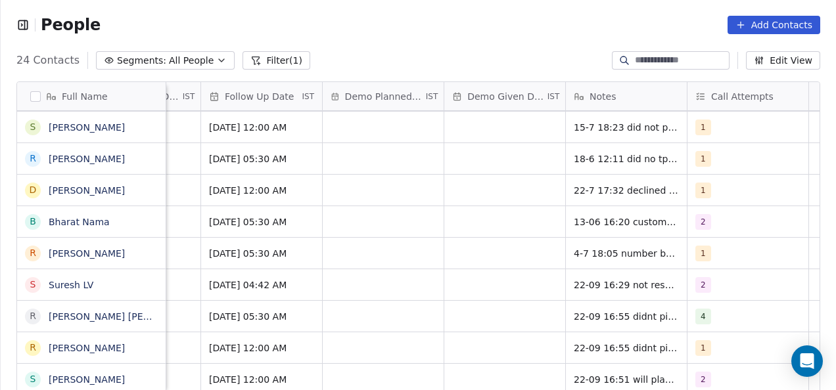
scroll to position [5, 2033]
click at [700, 340] on span "1" at bounding box center [702, 348] width 16 height 16
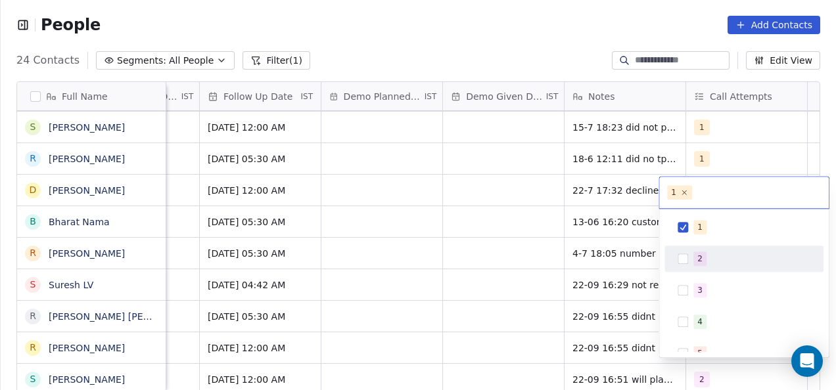
click at [699, 250] on div "2" at bounding box center [743, 258] width 148 height 21
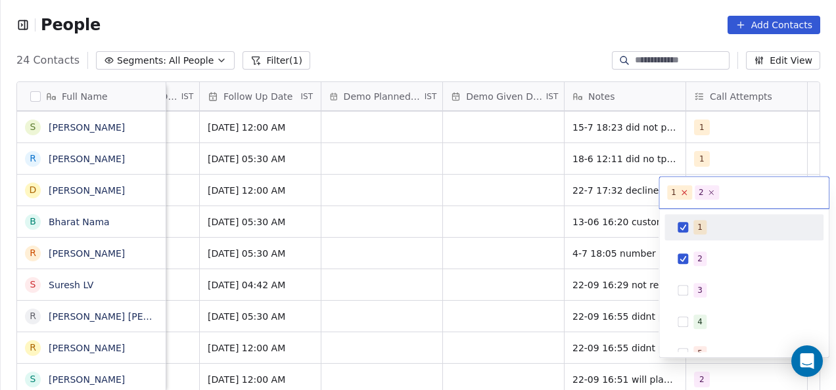
click at [683, 191] on icon at bounding box center [684, 193] width 5 height 5
click at [509, 258] on html "People Add Contacts 24 Contacts Segments: All People Filter (1) Edit View Tag A…" at bounding box center [418, 195] width 836 height 390
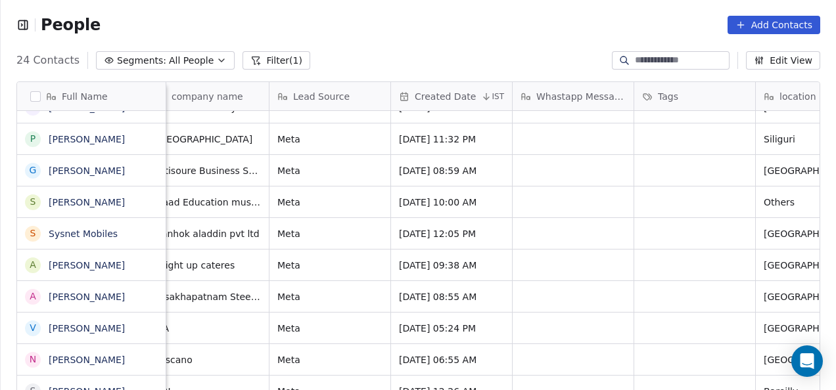
scroll to position [10, 0]
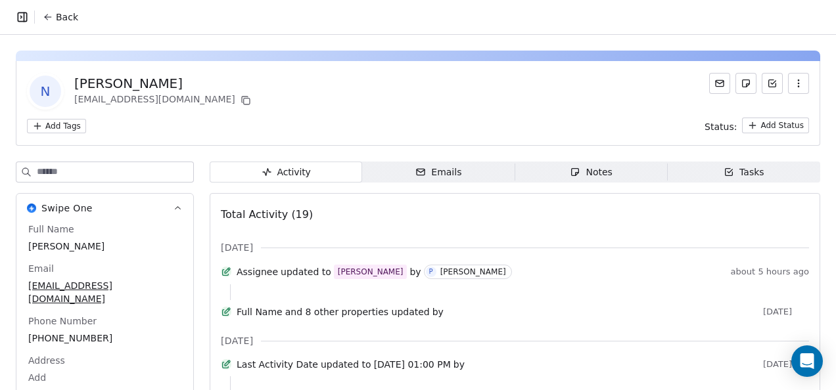
click at [53, 23] on button "Back" at bounding box center [60, 17] width 51 height 24
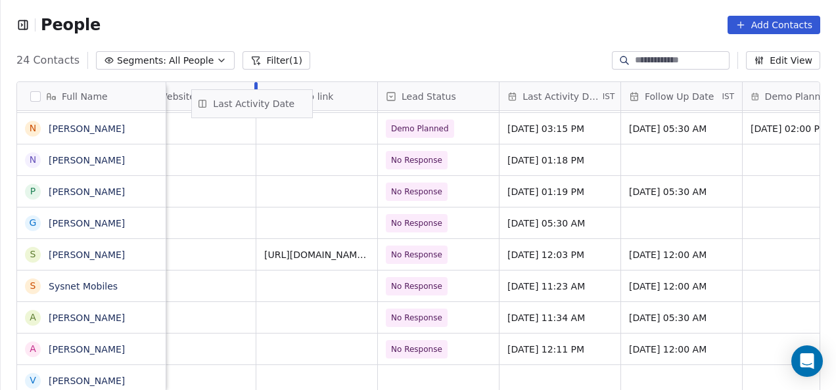
scroll to position [0, 1607]
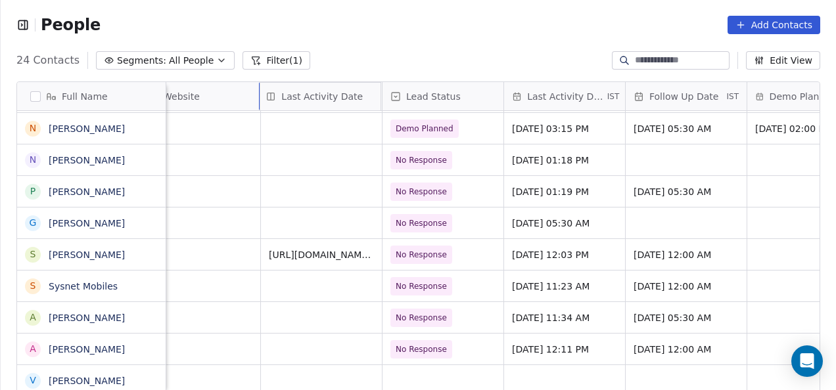
drag, startPoint x: 451, startPoint y: 97, endPoint x: 341, endPoint y: 95, distance: 109.7
click at [341, 95] on div "Full Name a ayushmat b Soni N Navneet Kumar Jaiswal N Nethi Prudhvi P Pinky Vis…" at bounding box center [418, 238] width 802 height 312
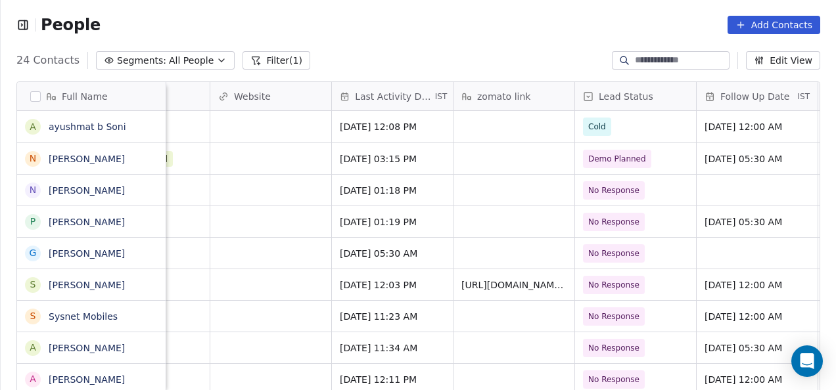
scroll to position [0, 1688]
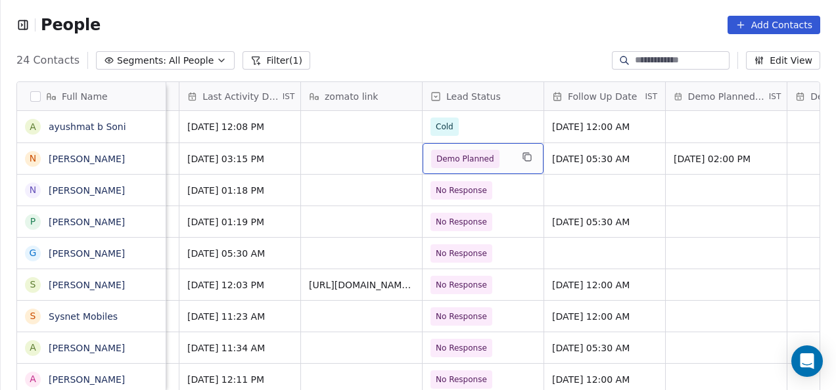
click at [470, 157] on span "Demo Planned" at bounding box center [465, 158] width 58 height 13
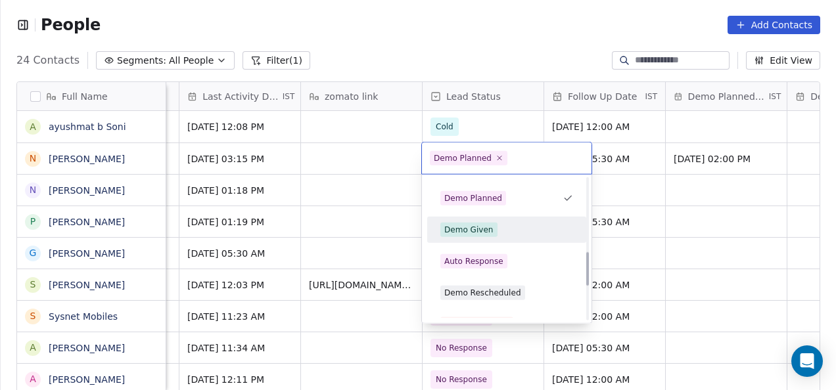
scroll to position [309, 0]
click at [479, 233] on div "Demo Given" at bounding box center [468, 231] width 49 height 12
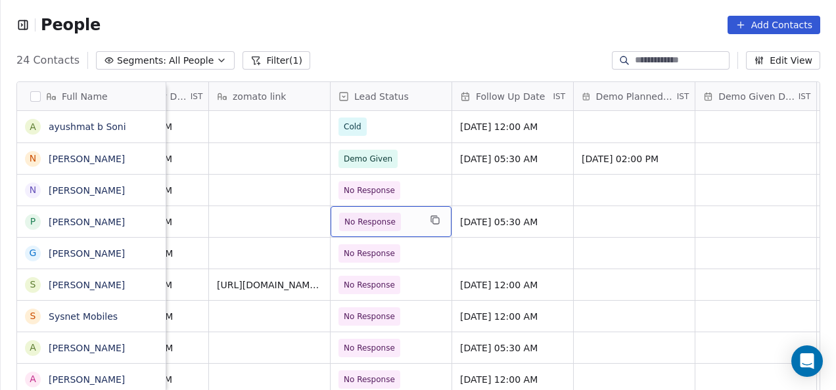
scroll to position [0, 2062]
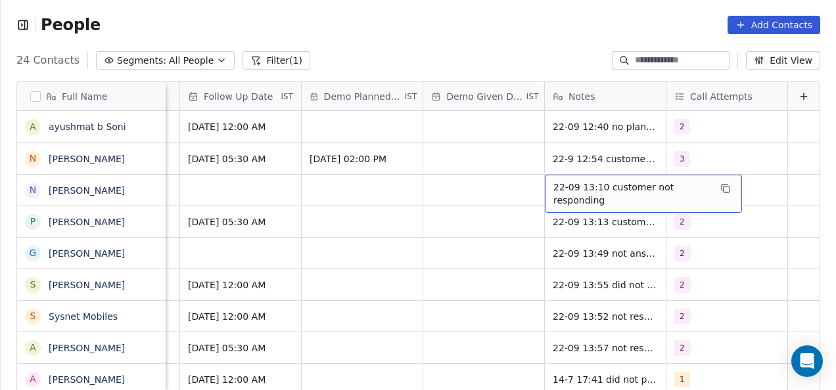
click at [570, 185] on span "22-09 13:10 customer not responding" at bounding box center [631, 194] width 156 height 26
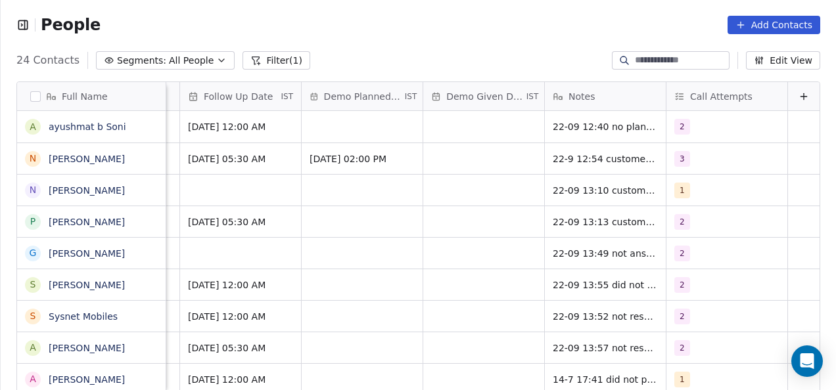
click at [489, 193] on html "People Add Contacts 24 Contacts Segments: All People Filter (1) Edit View Tag A…" at bounding box center [418, 195] width 836 height 390
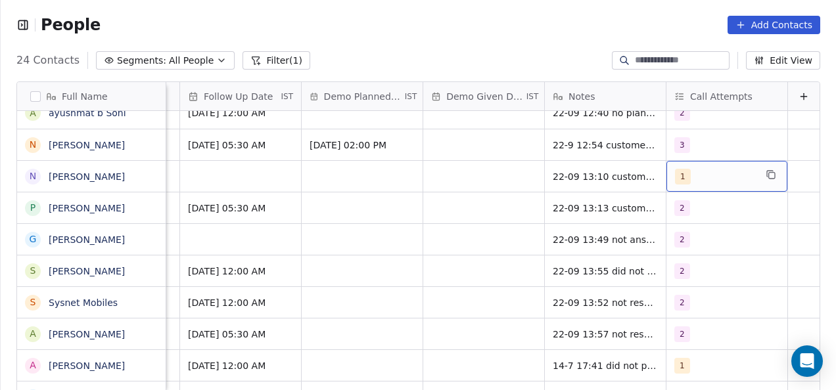
click at [675, 172] on span "1" at bounding box center [683, 177] width 16 height 16
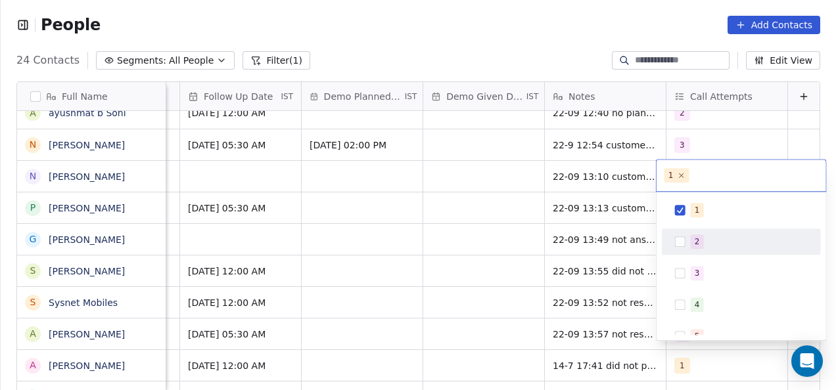
click at [679, 234] on div "2" at bounding box center [741, 241] width 148 height 21
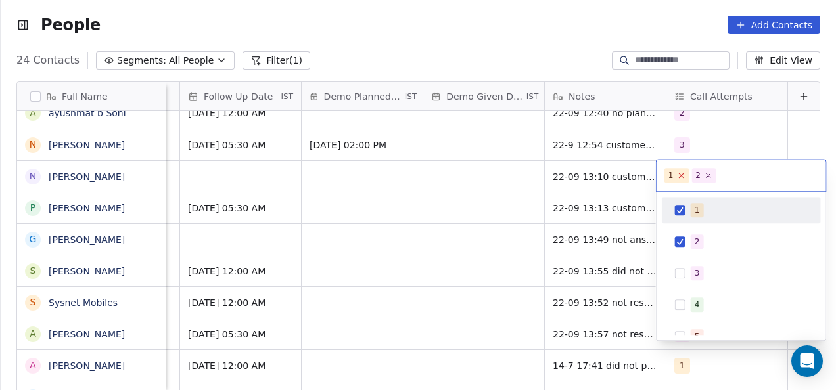
click at [679, 175] on icon at bounding box center [681, 175] width 5 height 5
click at [481, 248] on html "People Add Contacts 24 Contacts Segments: All People Filter (1) Edit View Tag A…" at bounding box center [418, 195] width 836 height 390
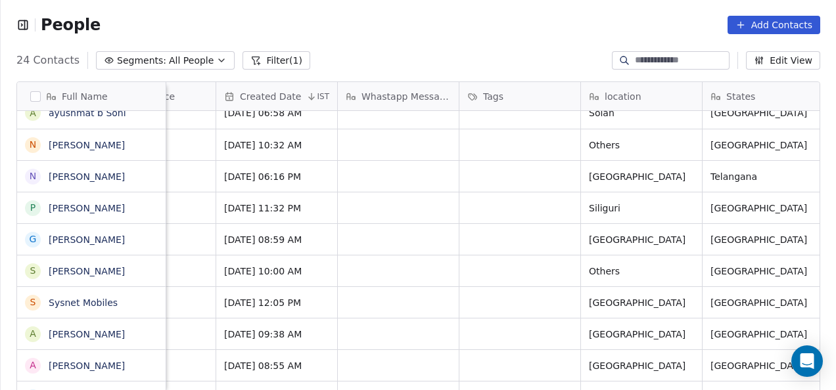
scroll to position [0, 0]
